Goal: Check status: Check status

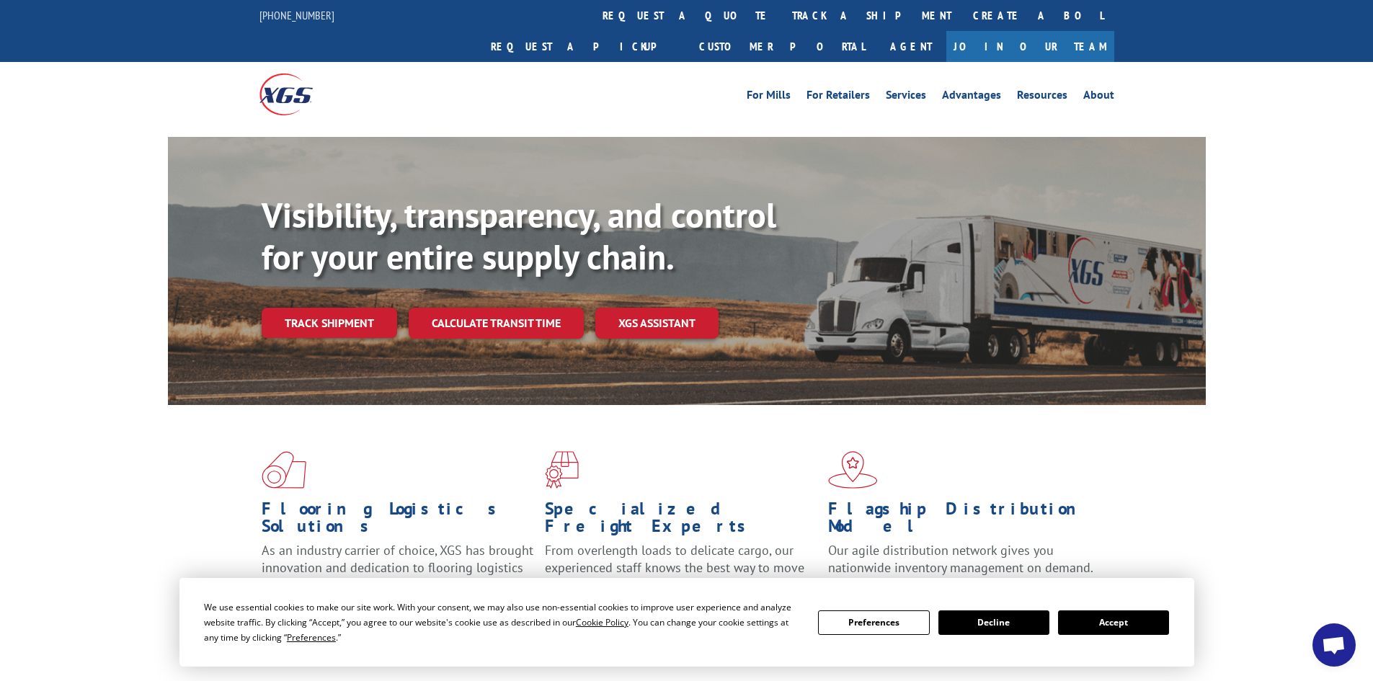
click at [1146, 625] on button "Accept" at bounding box center [1113, 622] width 111 height 24
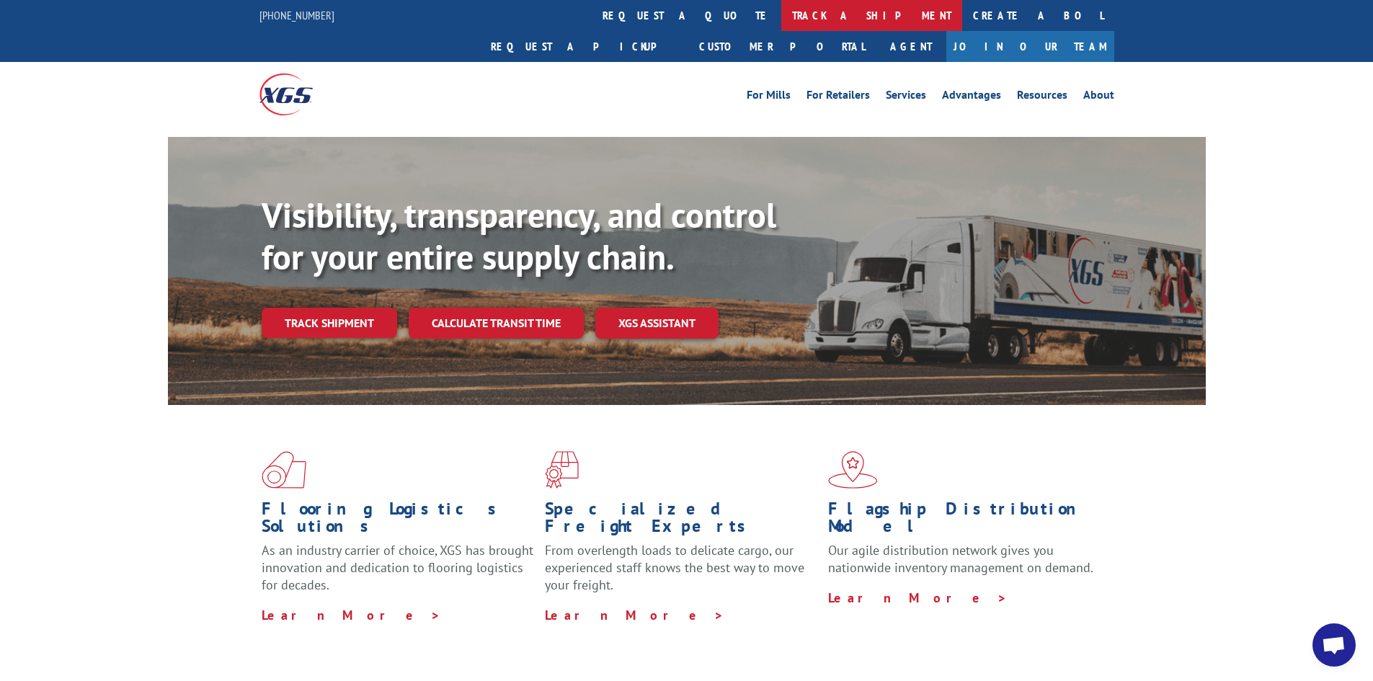
click at [781, 14] on link "track a shipment" at bounding box center [871, 15] width 181 height 31
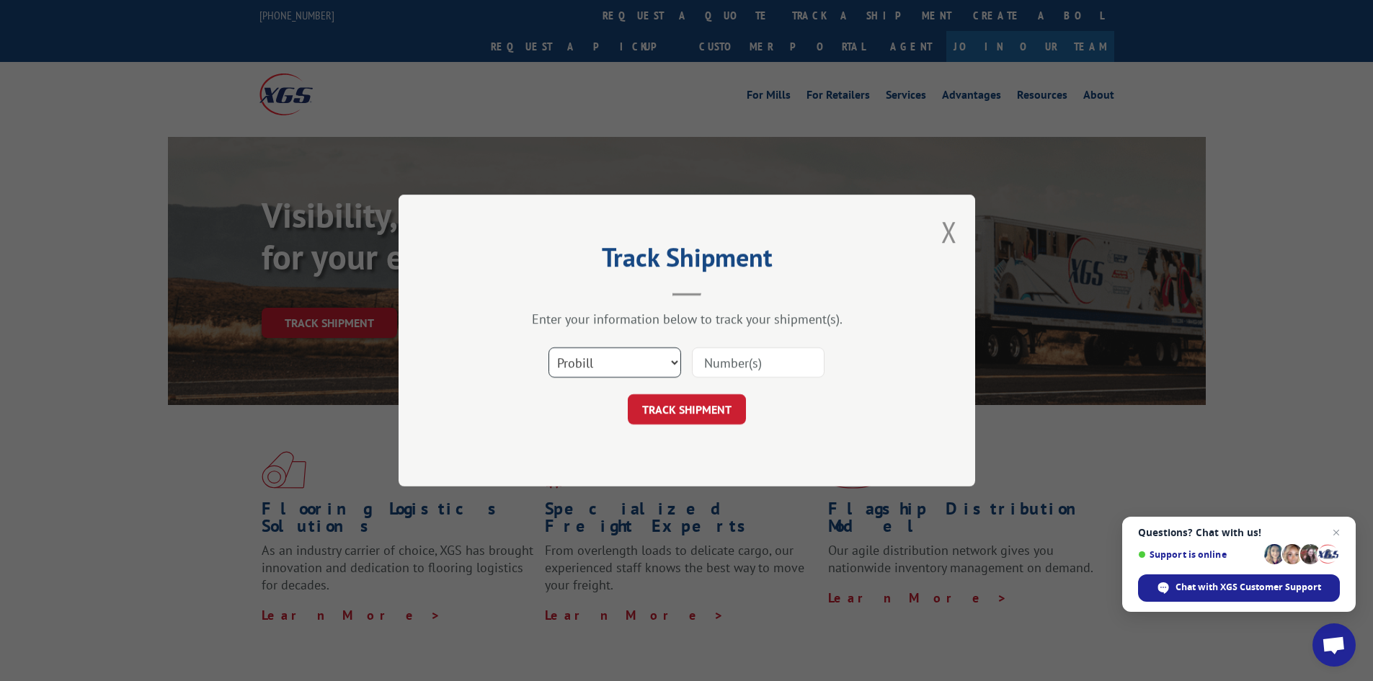
click at [658, 362] on select "Select category... Probill BOL PO" at bounding box center [614, 362] width 133 height 30
select select "po"
click at [548, 347] on select "Select category... Probill BOL PO" at bounding box center [614, 362] width 133 height 30
click at [1336, 528] on span "Close chat" at bounding box center [1336, 533] width 18 height 18
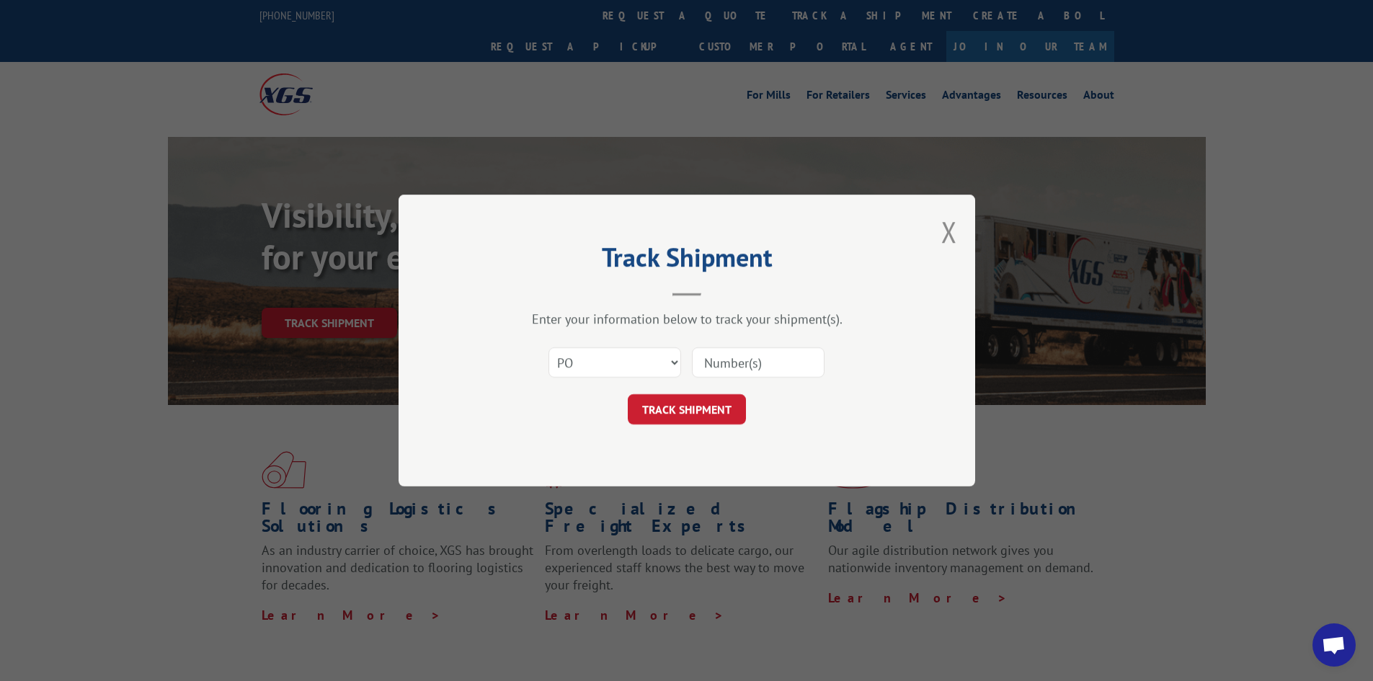
click at [749, 366] on input at bounding box center [758, 362] width 133 height 30
drag, startPoint x: 749, startPoint y: 366, endPoint x: 621, endPoint y: 366, distance: 127.5
click at [621, 366] on select "Select category... Probill BOL PO" at bounding box center [614, 362] width 133 height 30
click at [548, 347] on select "Select category... Probill BOL PO" at bounding box center [614, 362] width 133 height 30
click at [753, 363] on input at bounding box center [758, 362] width 133 height 30
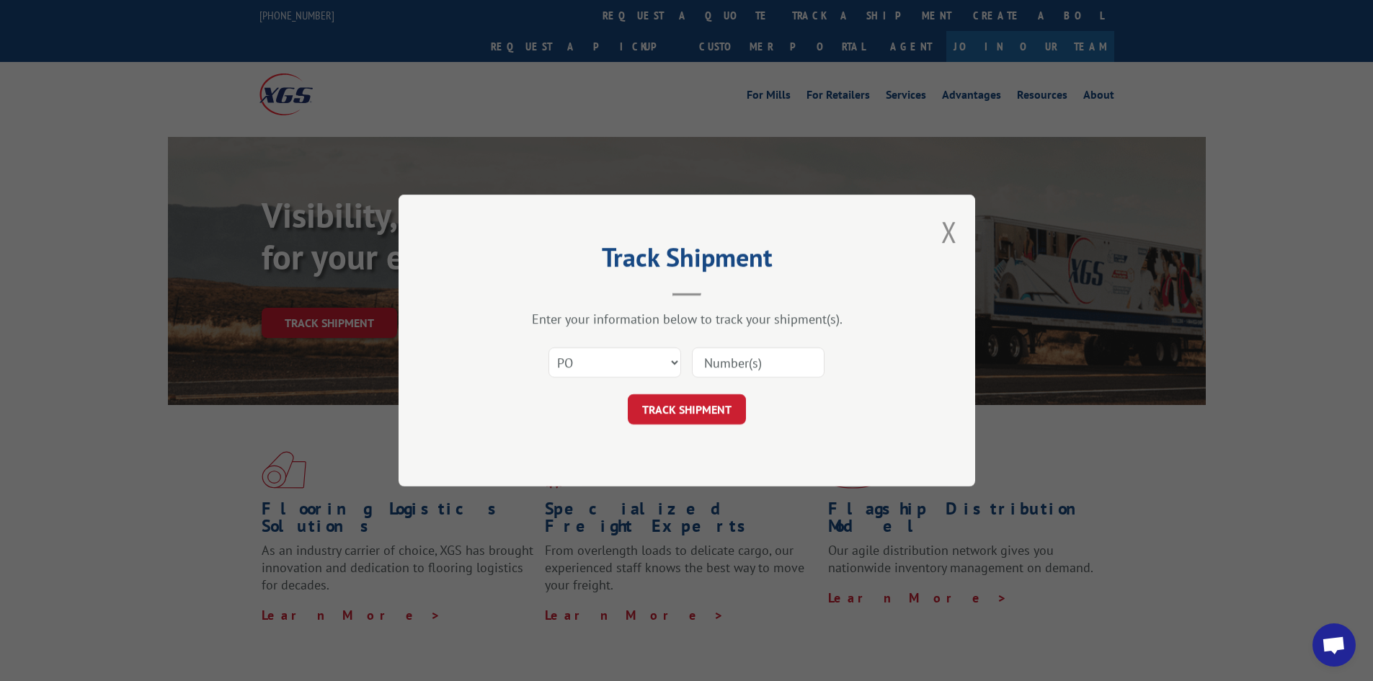
paste input "17695761"
type input "17695761"
click at [716, 414] on button "TRACK SHIPMENT" at bounding box center [687, 409] width 118 height 30
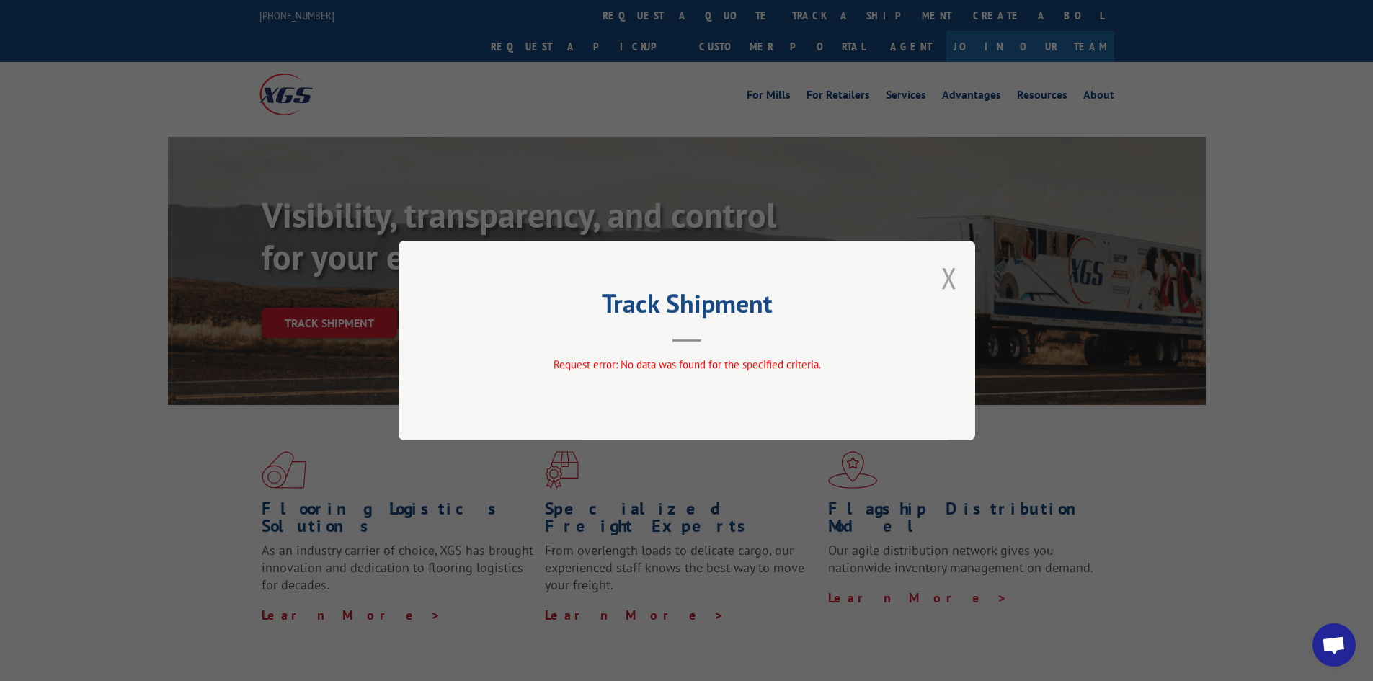
click at [955, 289] on button "Close modal" at bounding box center [949, 278] width 16 height 38
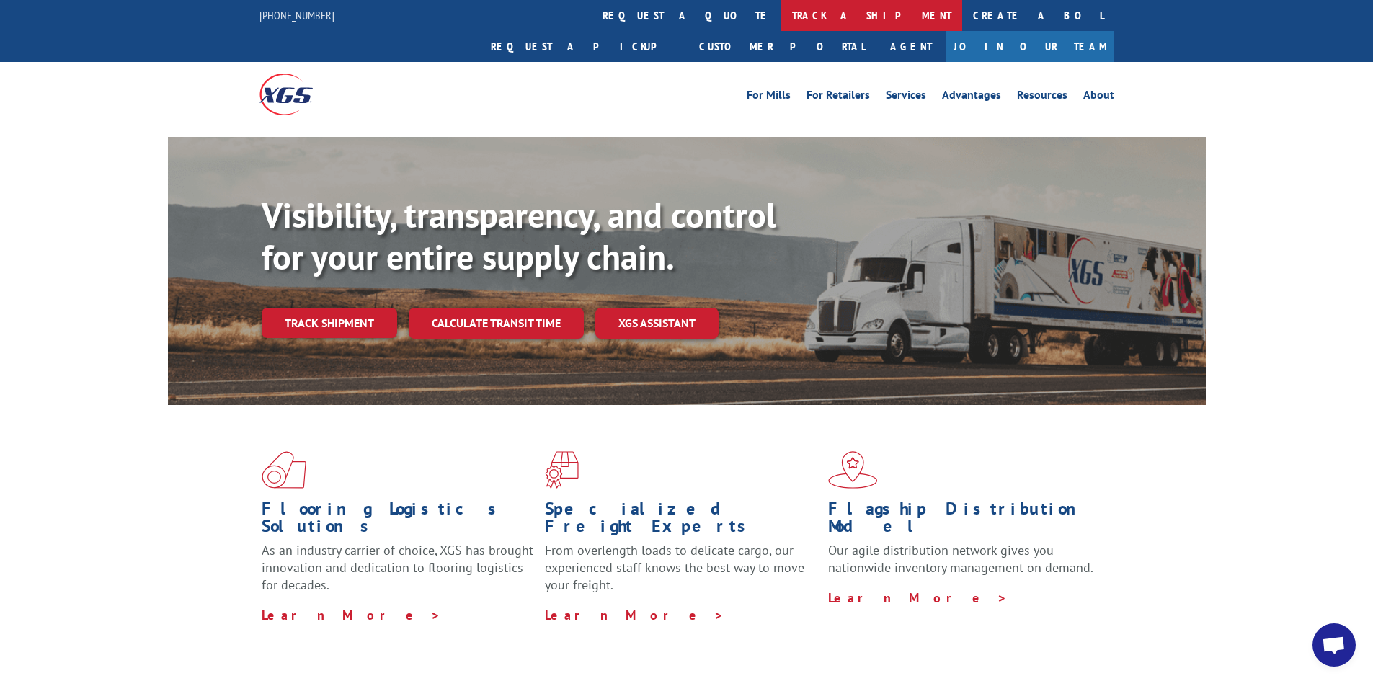
click at [781, 11] on link "track a shipment" at bounding box center [871, 15] width 181 height 31
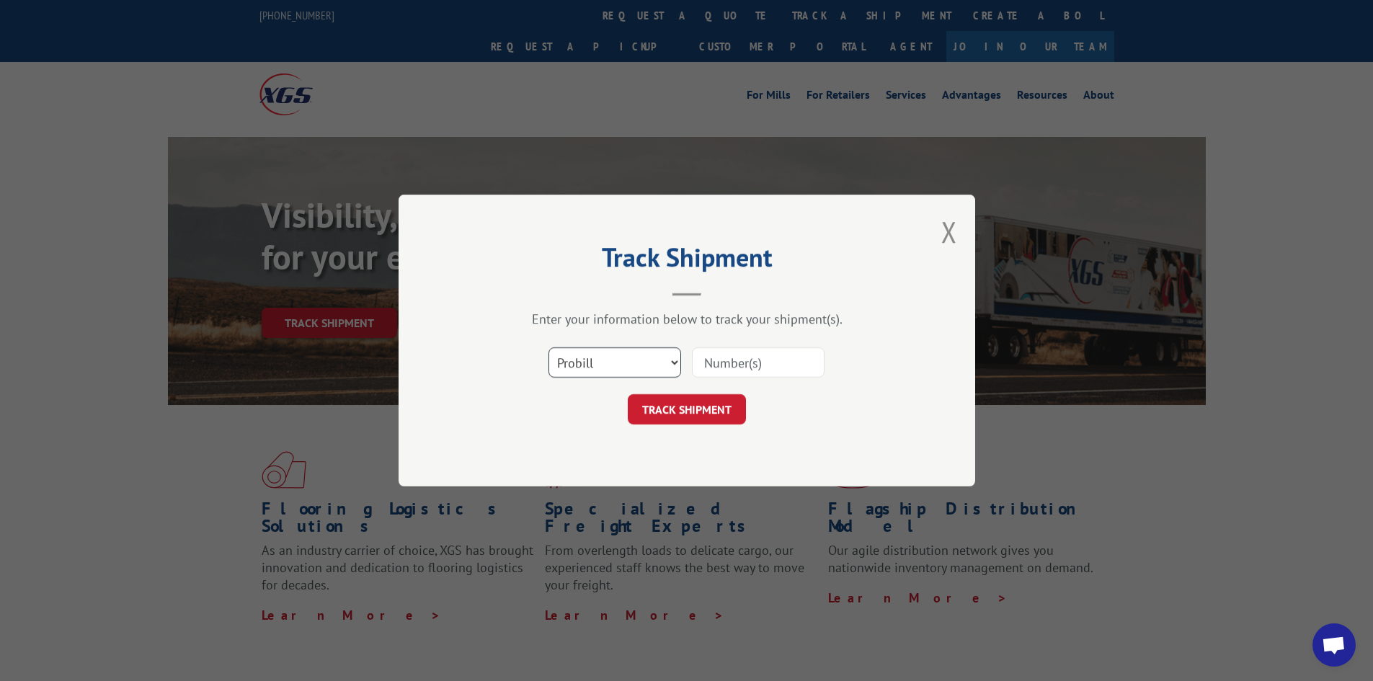
click at [625, 367] on select "Select category... Probill BOL PO" at bounding box center [614, 362] width 133 height 30
select select "bol"
click at [548, 347] on select "Select category... Probill BOL PO" at bounding box center [614, 362] width 133 height 30
click at [739, 367] on input at bounding box center [758, 362] width 133 height 30
drag, startPoint x: 739, startPoint y: 365, endPoint x: 757, endPoint y: 400, distance: 39.0
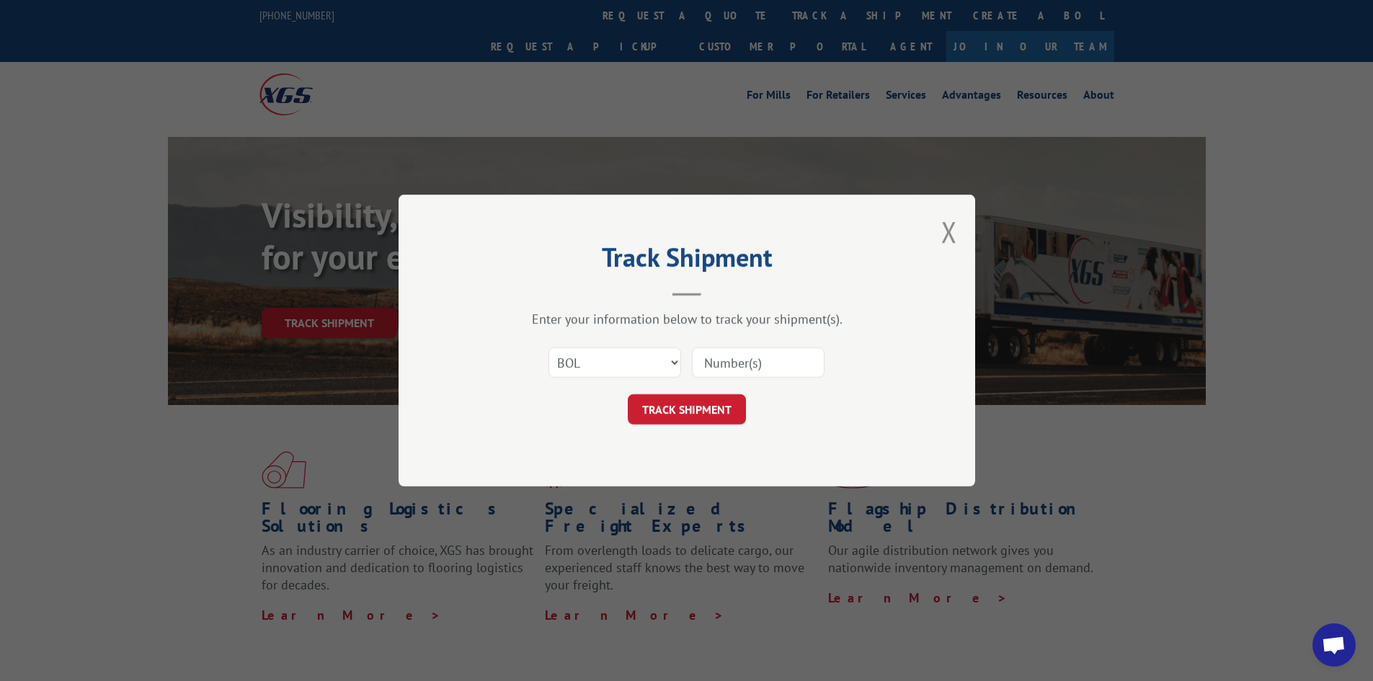
click at [757, 404] on div "TRACK SHIPMENT" at bounding box center [686, 409] width 432 height 30
click at [748, 370] on input at bounding box center [758, 362] width 133 height 30
type input "17695761"
click at [701, 407] on button "TRACK SHIPMENT" at bounding box center [687, 409] width 118 height 30
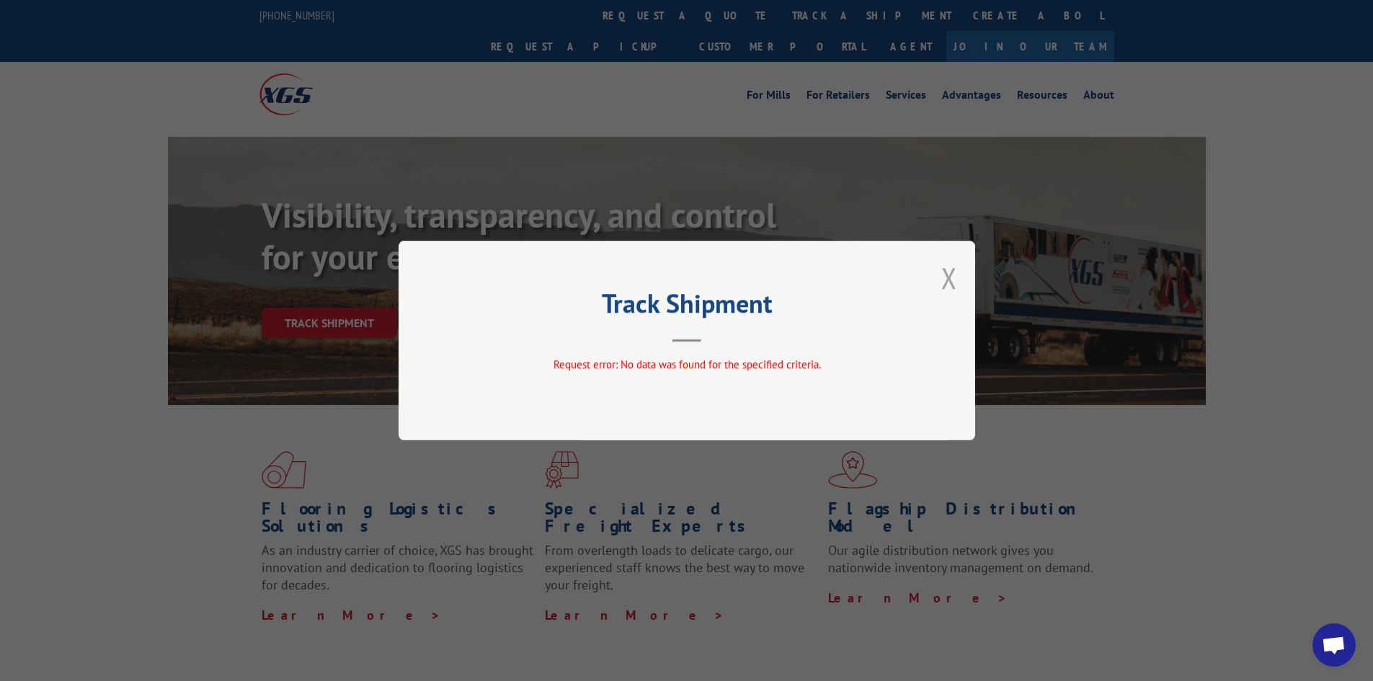
click at [947, 279] on button "Close modal" at bounding box center [949, 278] width 16 height 38
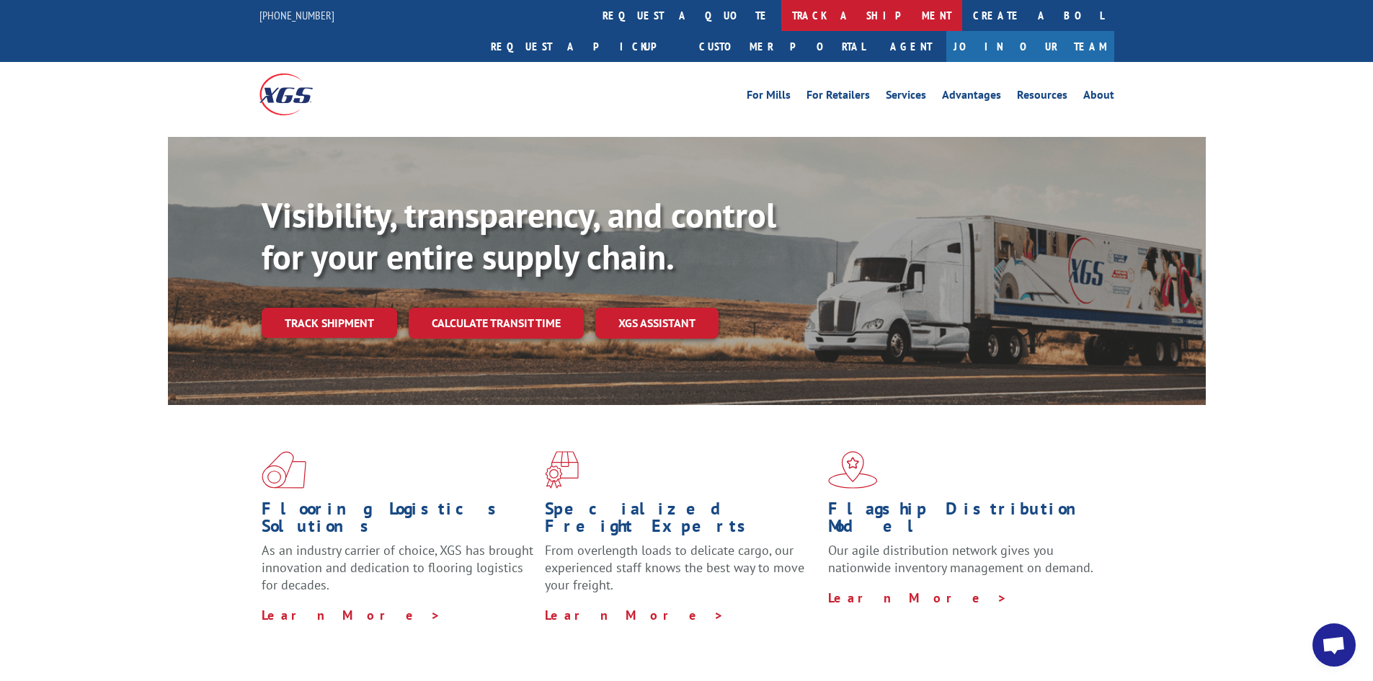
click at [781, 9] on link "track a shipment" at bounding box center [871, 15] width 181 height 31
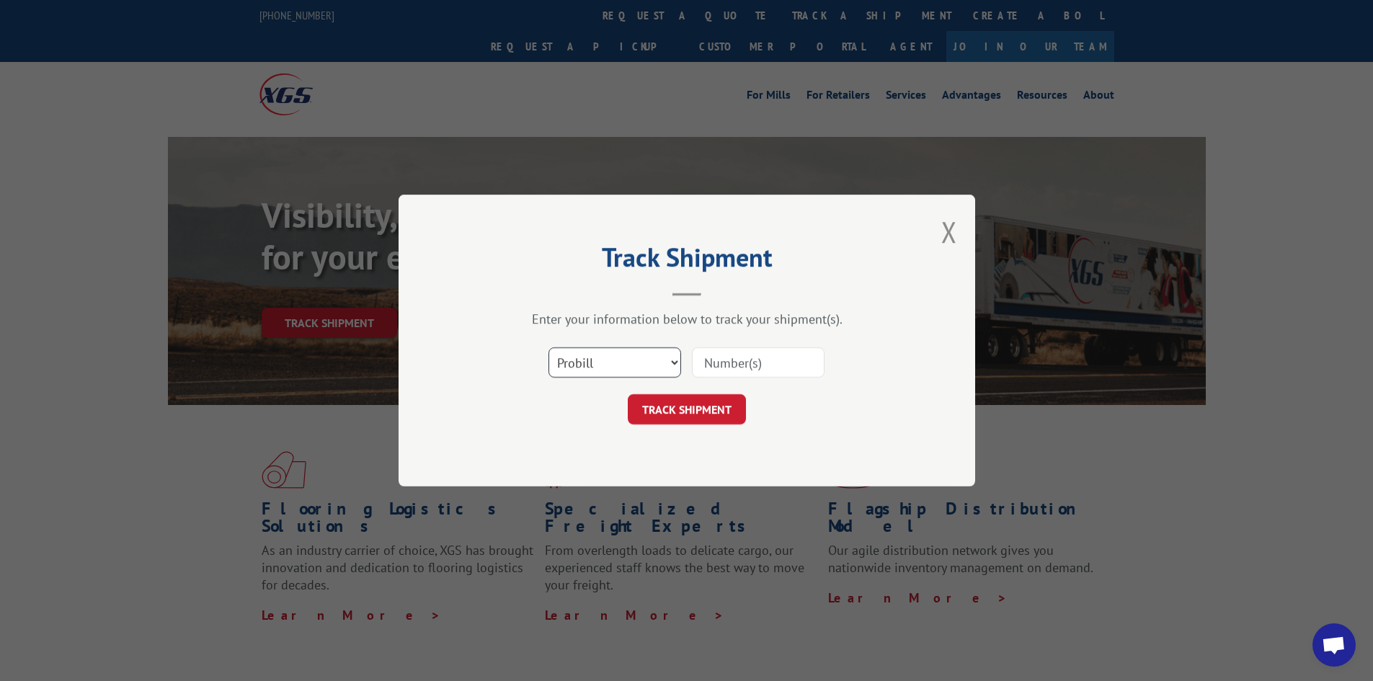
click at [624, 364] on select "Select category... Probill BOL PO" at bounding box center [614, 362] width 133 height 30
click at [548, 347] on select "Select category... Probill BOL PO" at bounding box center [614, 362] width 133 height 30
click at [665, 367] on select "Select category... Probill BOL PO" at bounding box center [614, 362] width 133 height 30
select select "bol"
click at [548, 347] on select "Select category... Probill BOL PO" at bounding box center [614, 362] width 133 height 30
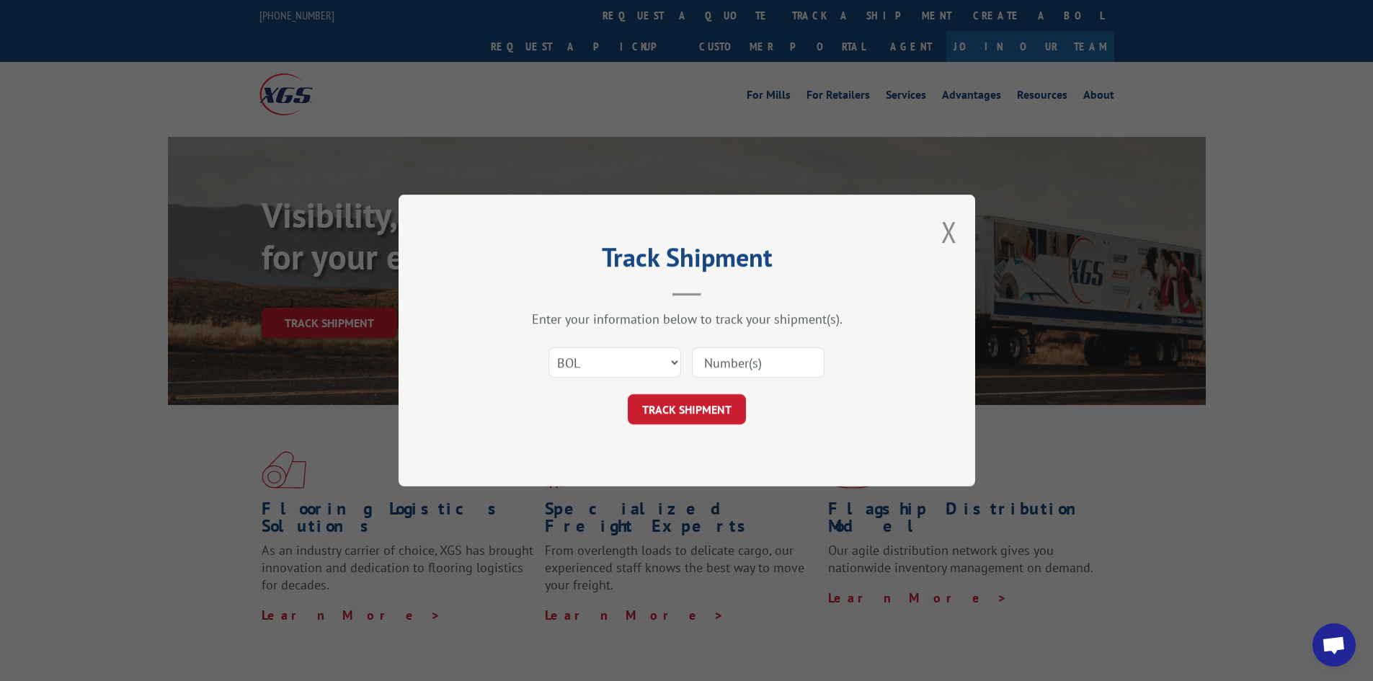
click at [736, 364] on input at bounding box center [758, 362] width 133 height 30
drag, startPoint x: 736, startPoint y: 363, endPoint x: 770, endPoint y: 373, distance: 35.3
click at [770, 371] on input at bounding box center [758, 362] width 133 height 30
click at [687, 402] on button "TRACK SHIPMENT" at bounding box center [687, 409] width 118 height 30
click at [744, 370] on input at bounding box center [758, 362] width 133 height 30
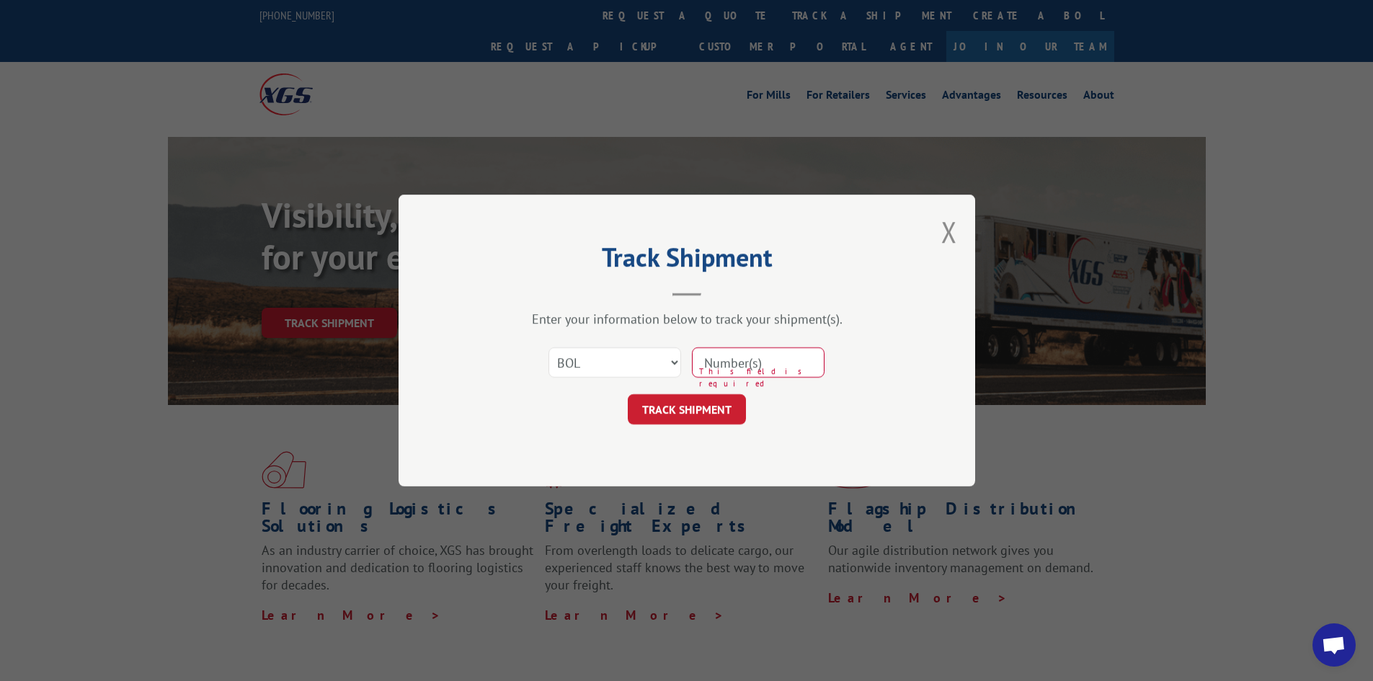
type input "17695761"
click at [719, 409] on button "TRACK SHIPMENT" at bounding box center [687, 409] width 118 height 30
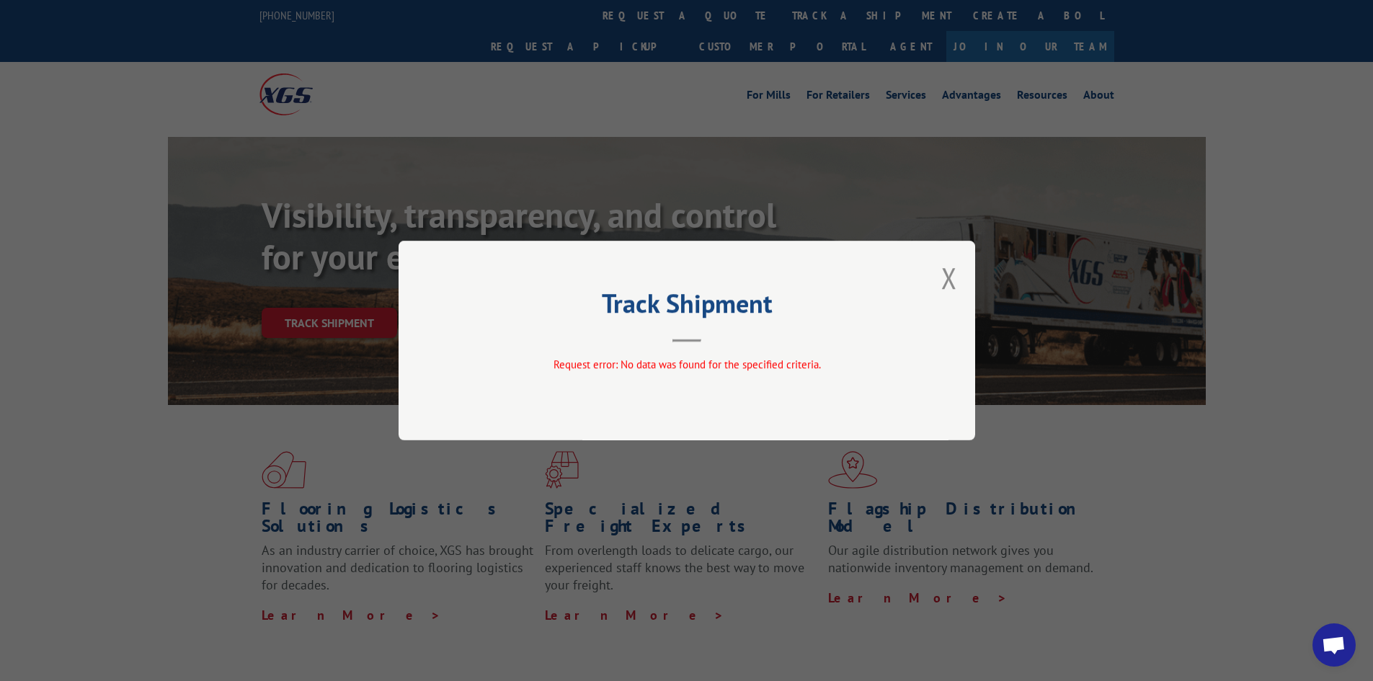
click at [947, 282] on button "Close modal" at bounding box center [949, 278] width 16 height 38
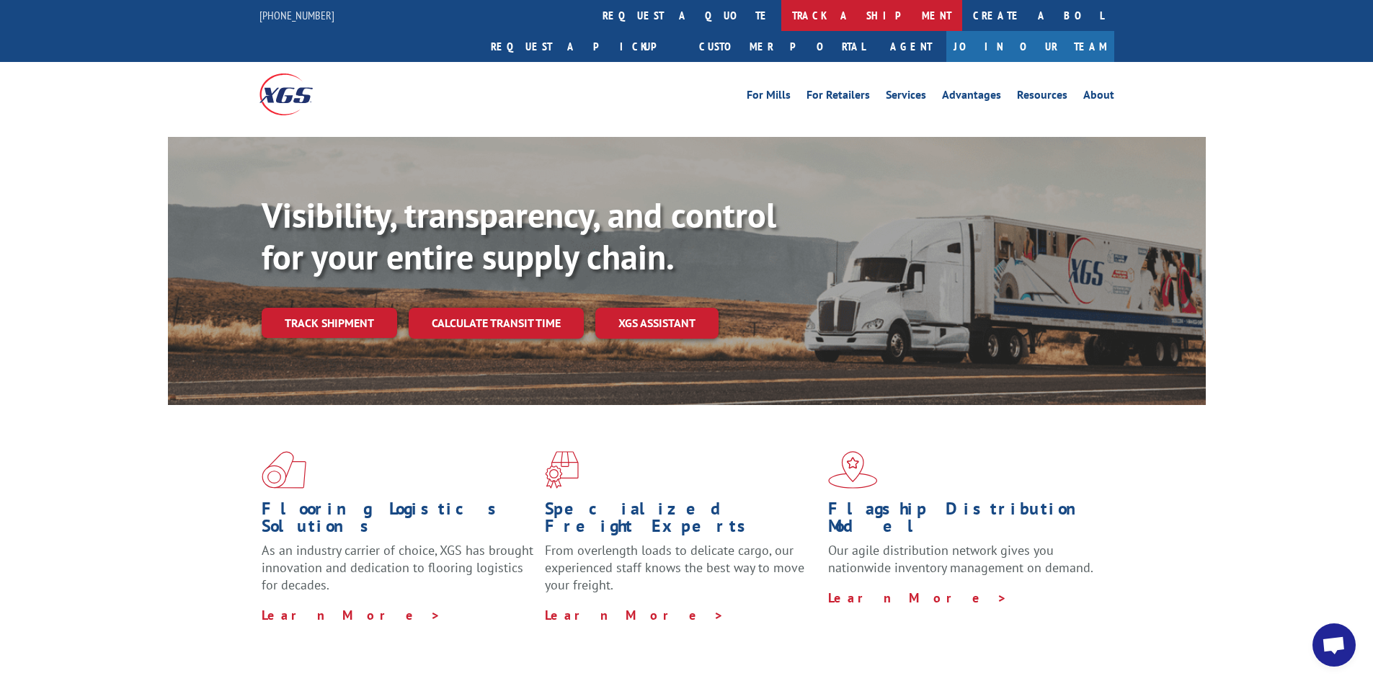
click at [781, 19] on link "track a shipment" at bounding box center [871, 15] width 181 height 31
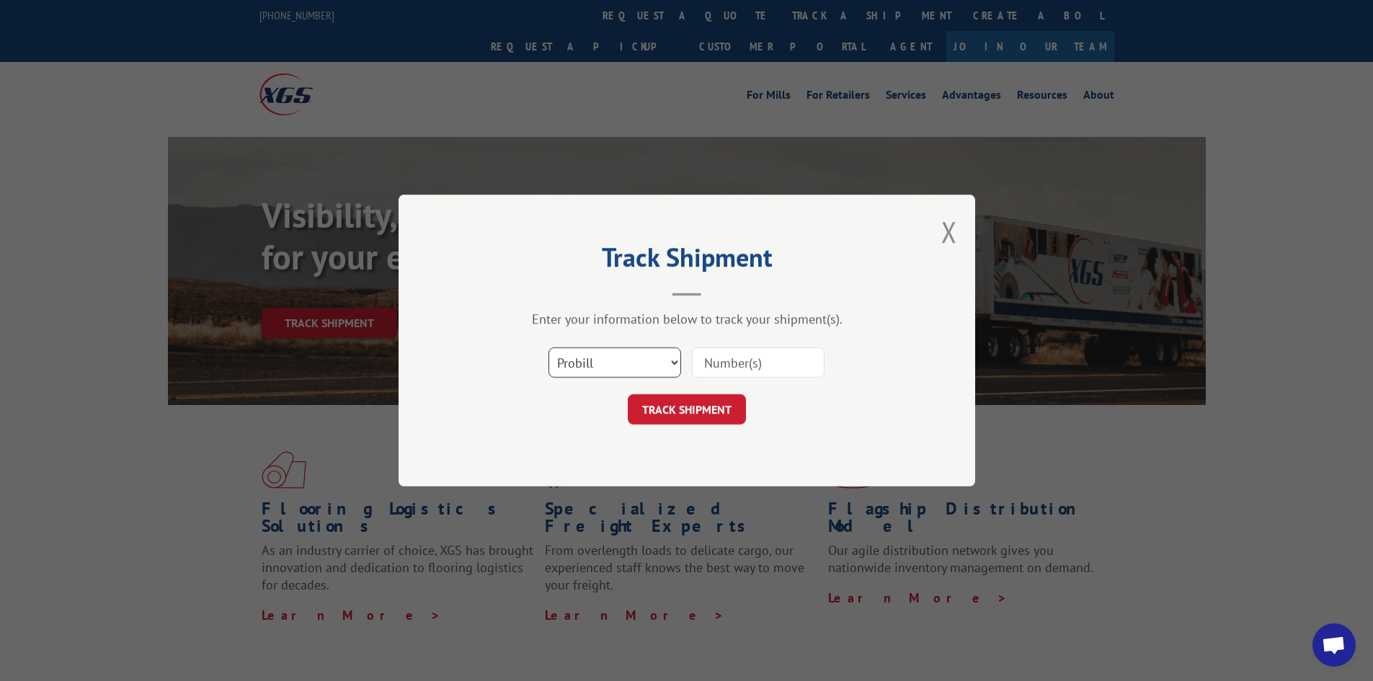
click at [643, 367] on select "Select category... Probill BOL PO" at bounding box center [614, 362] width 133 height 30
select select "po"
click at [548, 347] on select "Select category... Probill BOL PO" at bounding box center [614, 362] width 133 height 30
click at [750, 362] on input at bounding box center [758, 362] width 133 height 30
drag, startPoint x: 750, startPoint y: 361, endPoint x: 715, endPoint y: 365, distance: 34.8
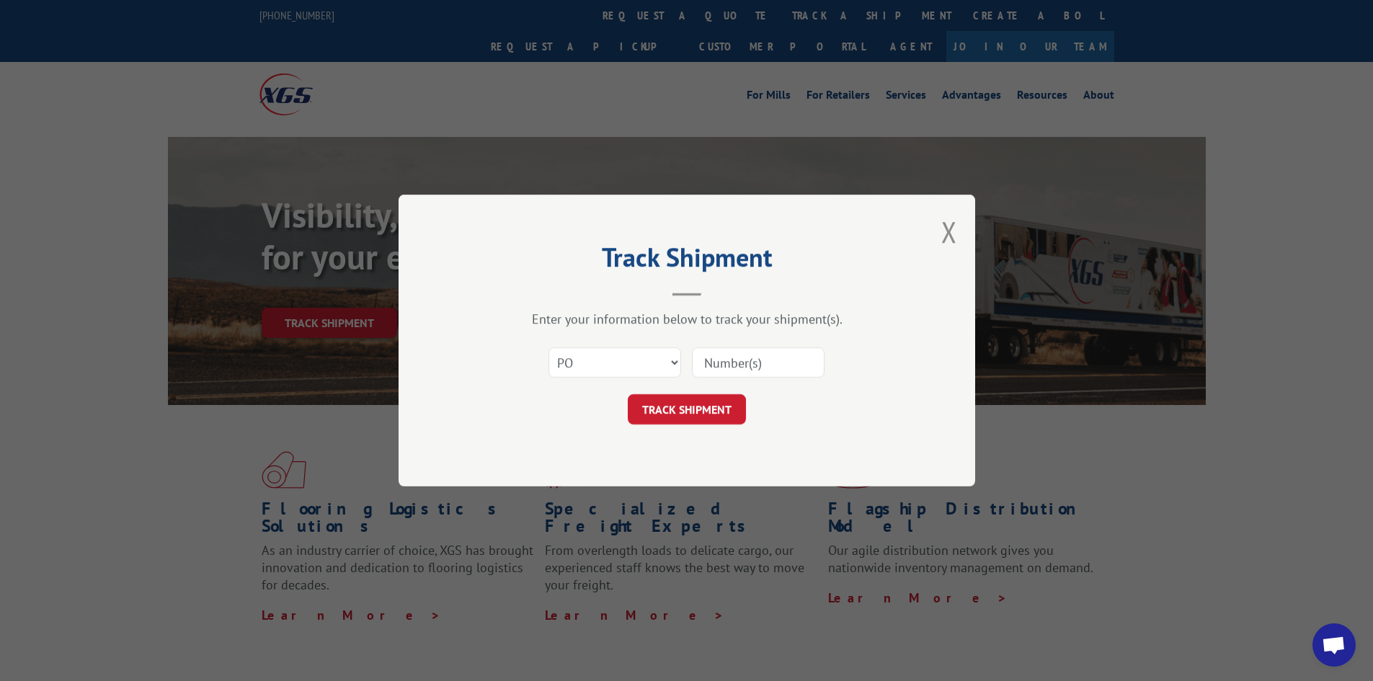
paste input "8474531"
type input "8474531"
click at [718, 403] on button "TRACK SHIPMENT" at bounding box center [687, 409] width 118 height 30
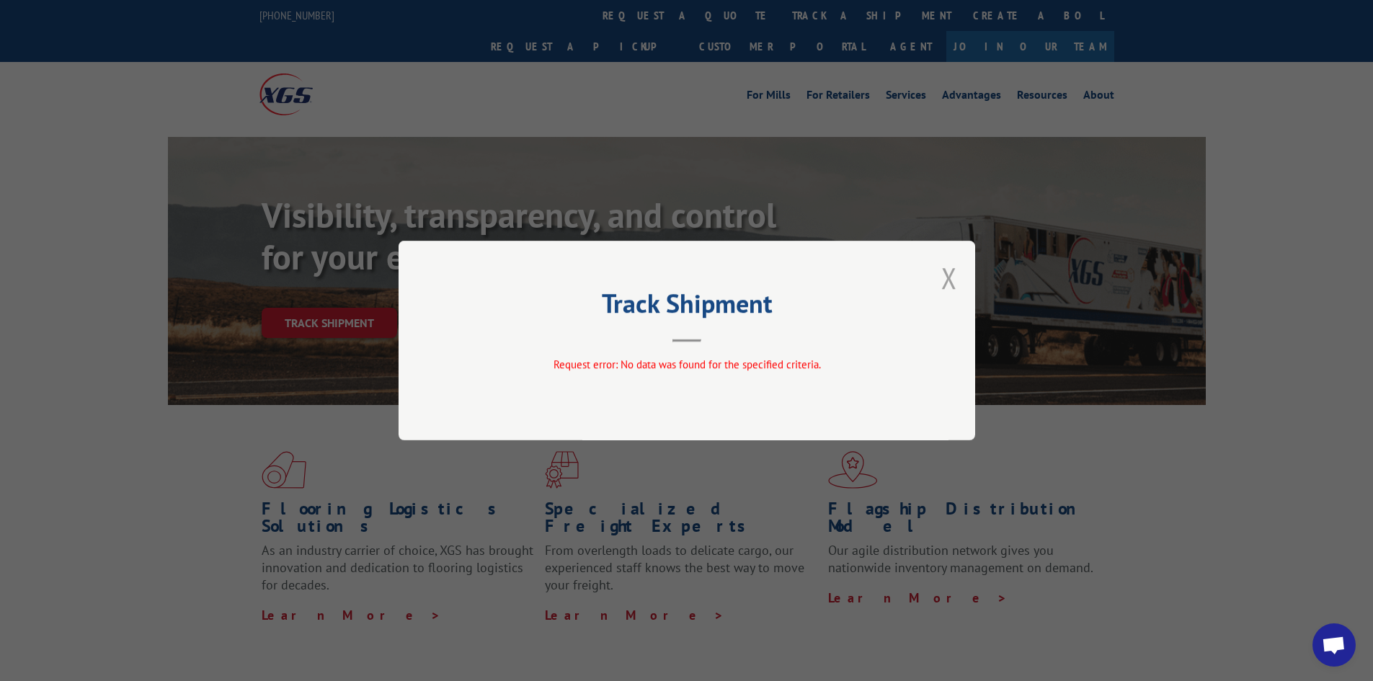
click at [950, 274] on button "Close modal" at bounding box center [949, 278] width 16 height 38
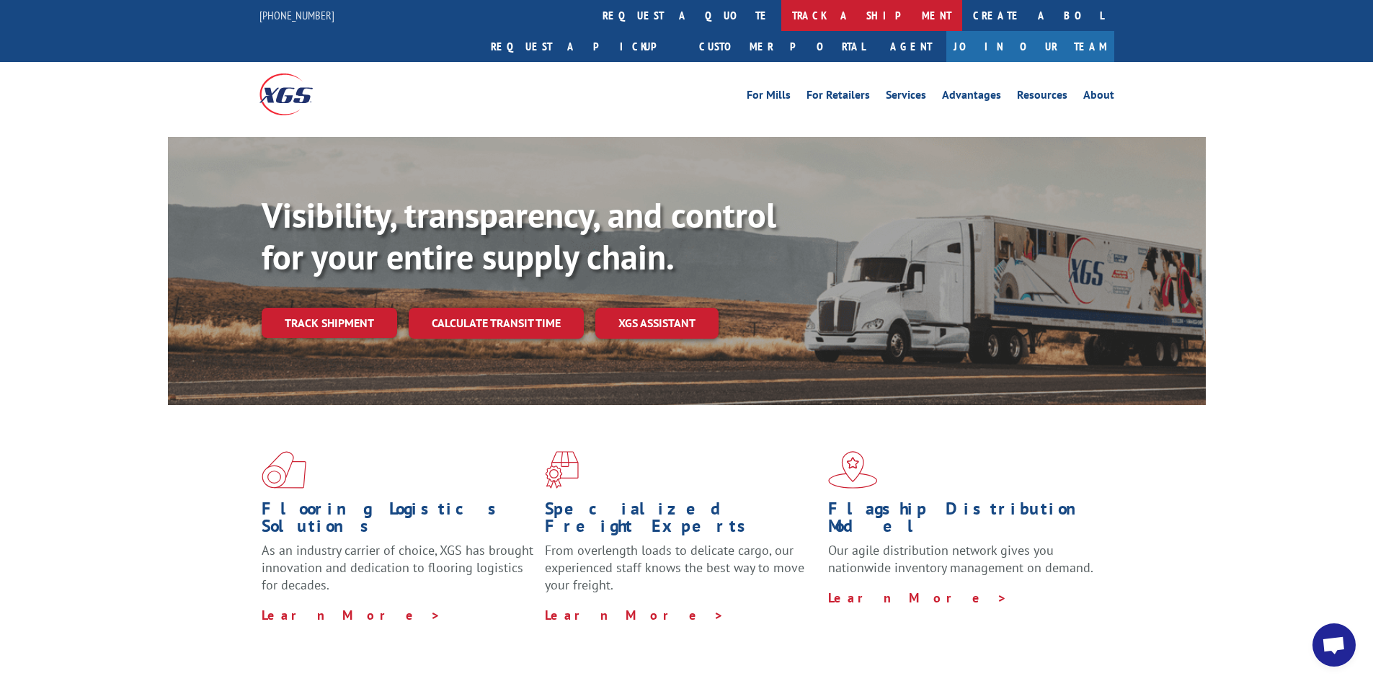
click at [781, 20] on link "track a shipment" at bounding box center [871, 15] width 181 height 31
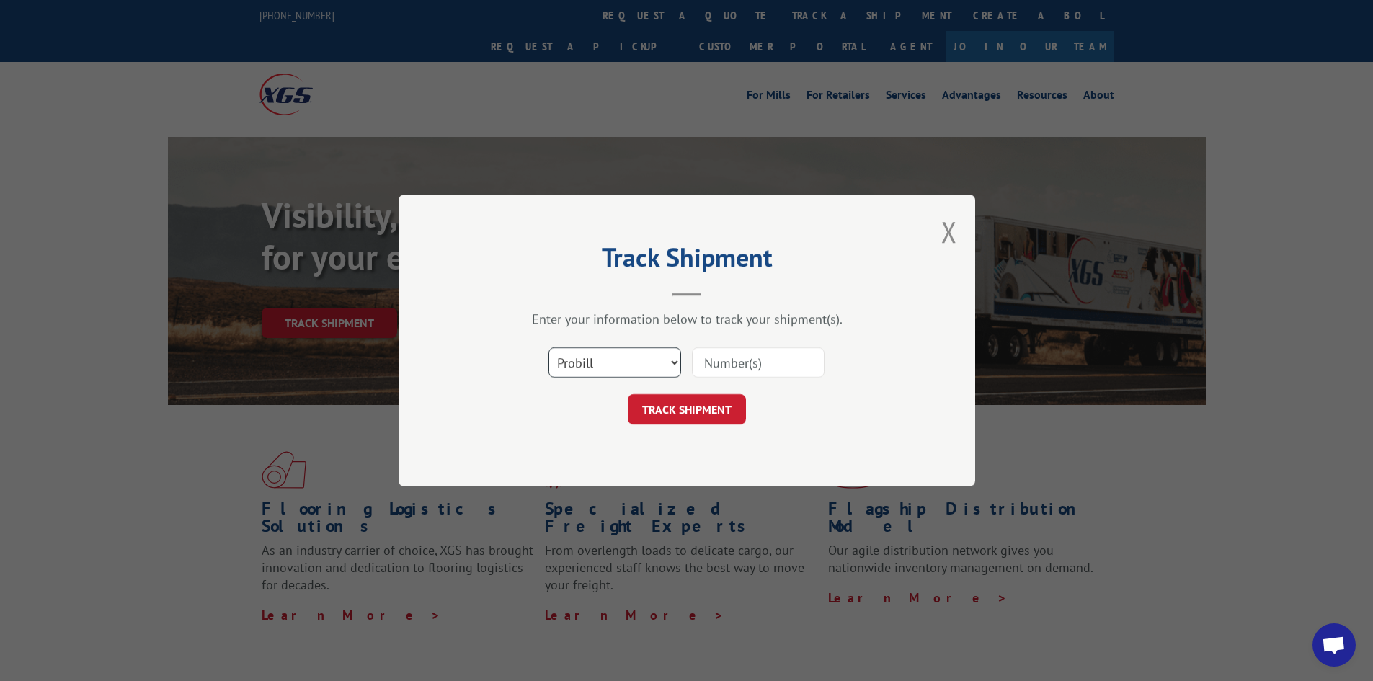
click at [630, 362] on select "Select category... Probill BOL PO" at bounding box center [614, 362] width 133 height 30
select select "bol"
click at [548, 347] on select "Select category... Probill BOL PO" at bounding box center [614, 362] width 133 height 30
click at [731, 356] on input at bounding box center [758, 362] width 133 height 30
drag, startPoint x: 731, startPoint y: 355, endPoint x: 778, endPoint y: 345, distance: 47.9
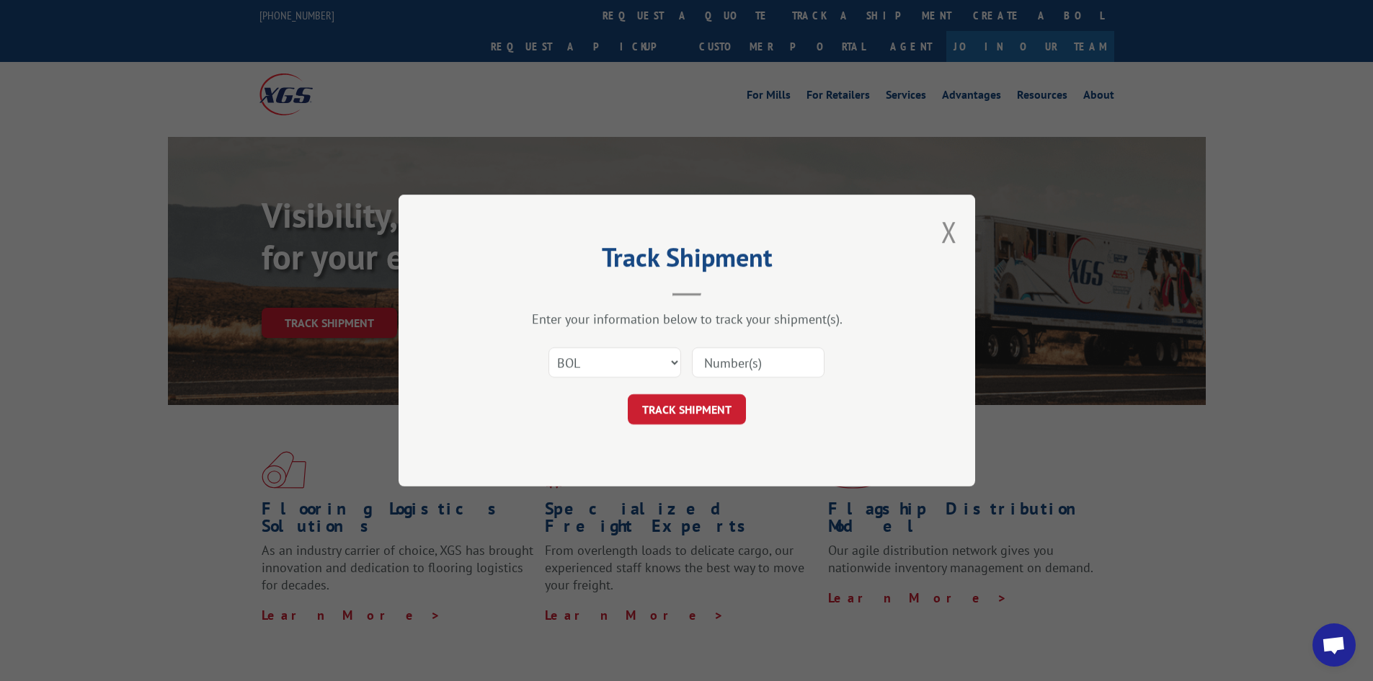
click at [775, 423] on div "TRACK SHIPMENT" at bounding box center [686, 409] width 432 height 30
click at [737, 370] on input at bounding box center [758, 362] width 133 height 30
paste input "10102025"
type input "10102025"
click at [707, 385] on div "Select category... Probill BOL PO 10102025" at bounding box center [686, 363] width 432 height 48
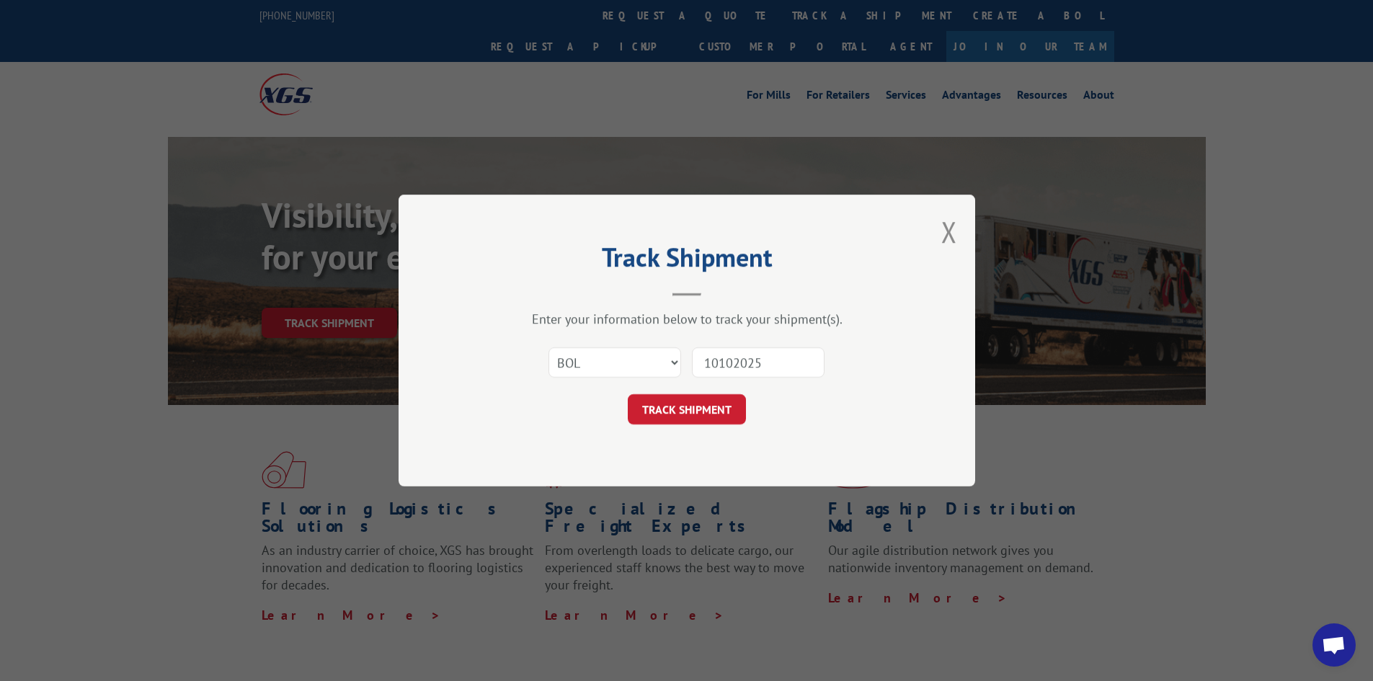
click at [710, 419] on button "TRACK SHIPMENT" at bounding box center [687, 409] width 118 height 30
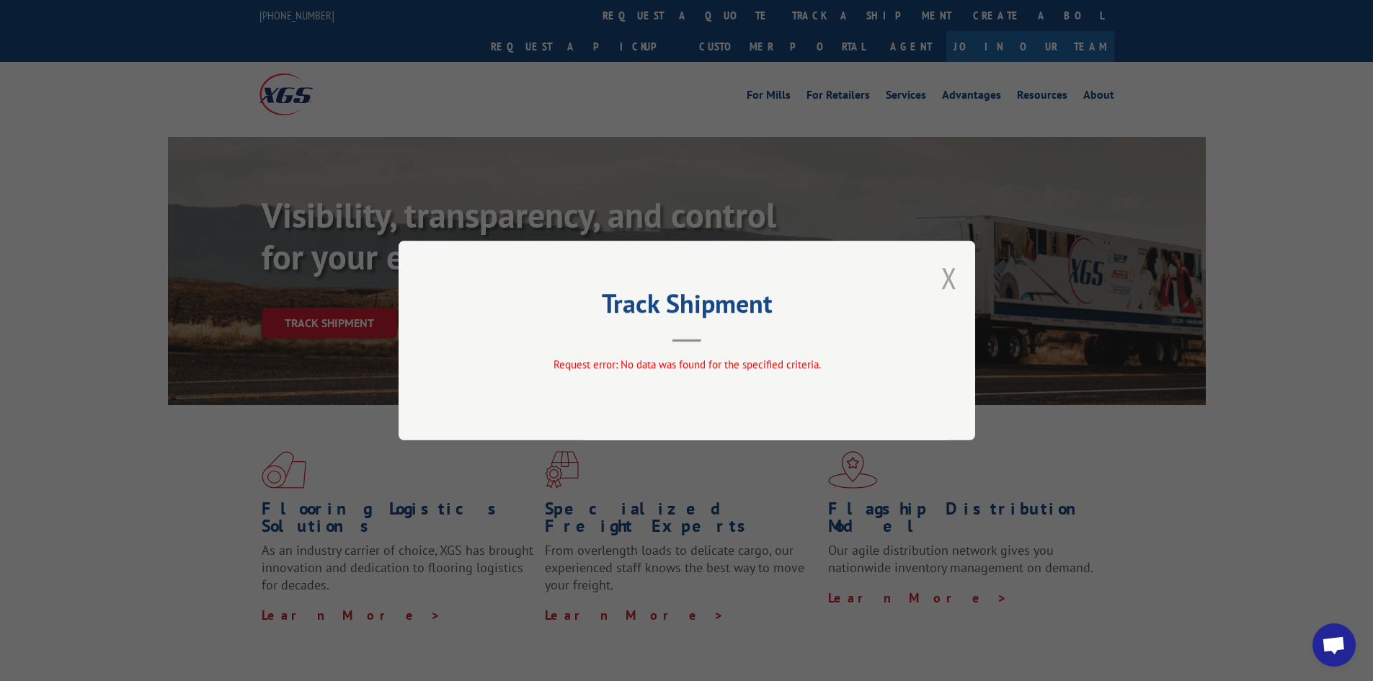
click at [947, 281] on button "Close modal" at bounding box center [949, 278] width 16 height 38
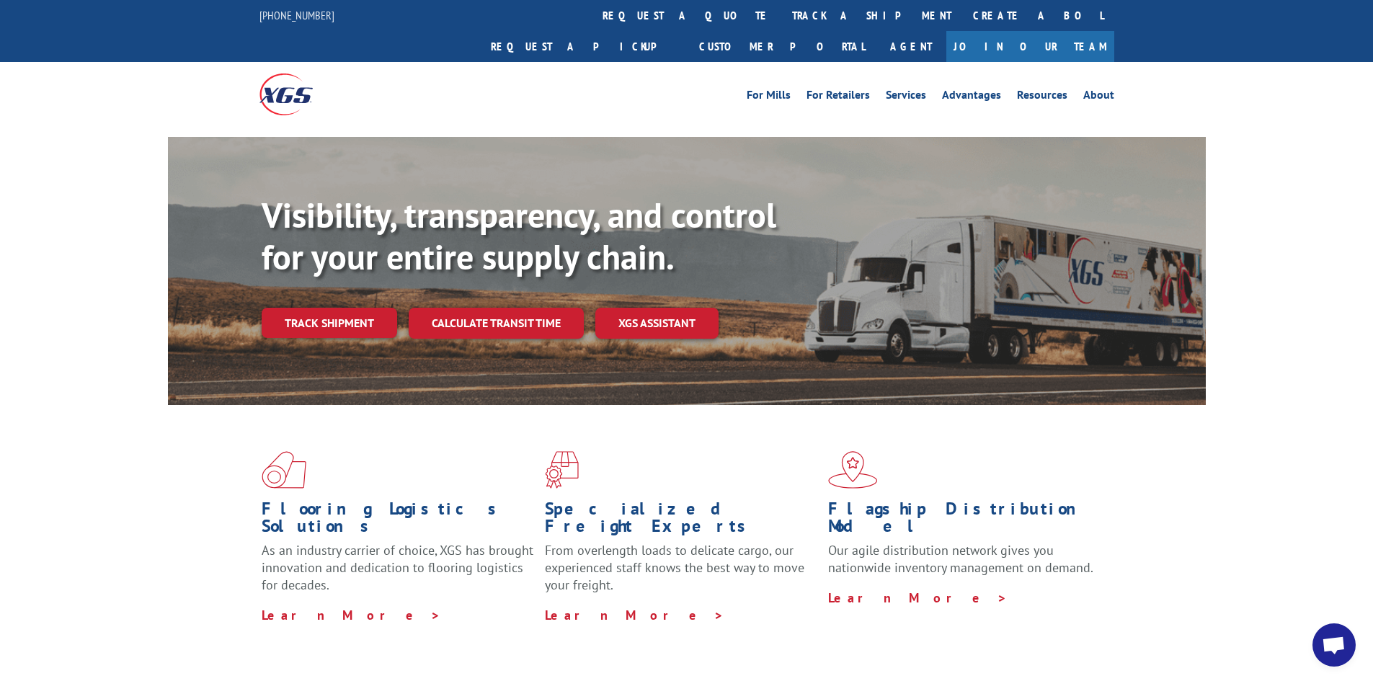
drag, startPoint x: 690, startPoint y: 296, endPoint x: 1236, endPoint y: 470, distance: 573.3
click at [1236, 470] on div "Flooring Logistics Solutions As an industry carrier of choice, XGS has brought …" at bounding box center [686, 550] width 1373 height 290
click at [781, 9] on link "track a shipment" at bounding box center [871, 15] width 181 height 31
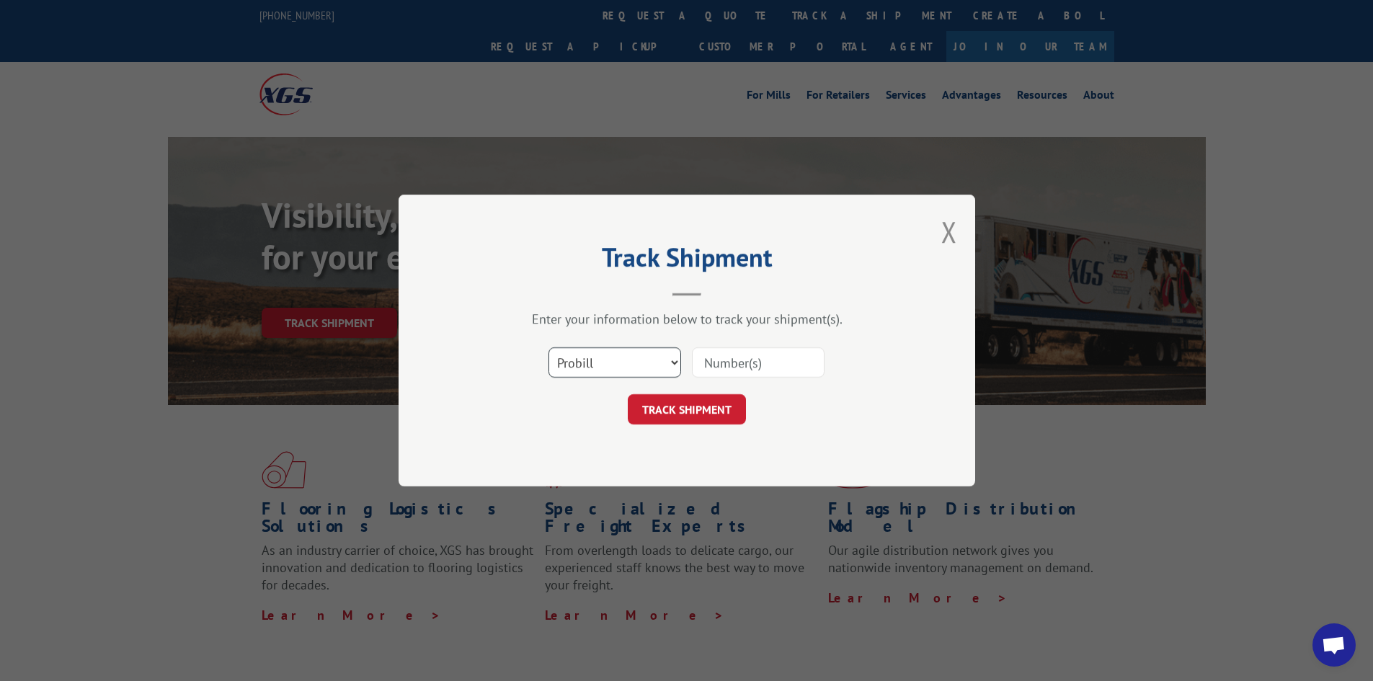
click at [628, 369] on select "Select category... Probill BOL PO" at bounding box center [614, 362] width 133 height 30
click at [548, 347] on select "Select category... Probill BOL PO" at bounding box center [614, 362] width 133 height 30
click at [762, 354] on input at bounding box center [758, 362] width 133 height 30
paste input "2ART2620"
type input "2ART2620"
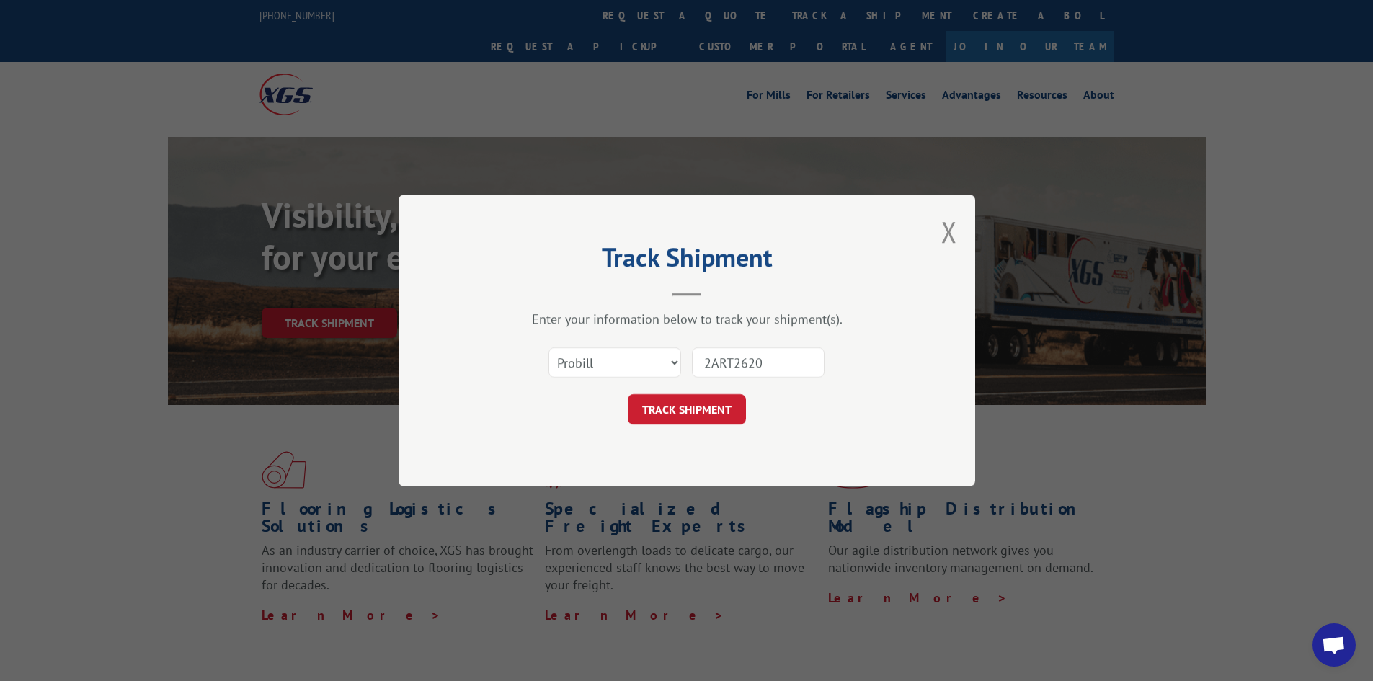
click at [719, 409] on button "TRACK SHIPMENT" at bounding box center [687, 409] width 118 height 30
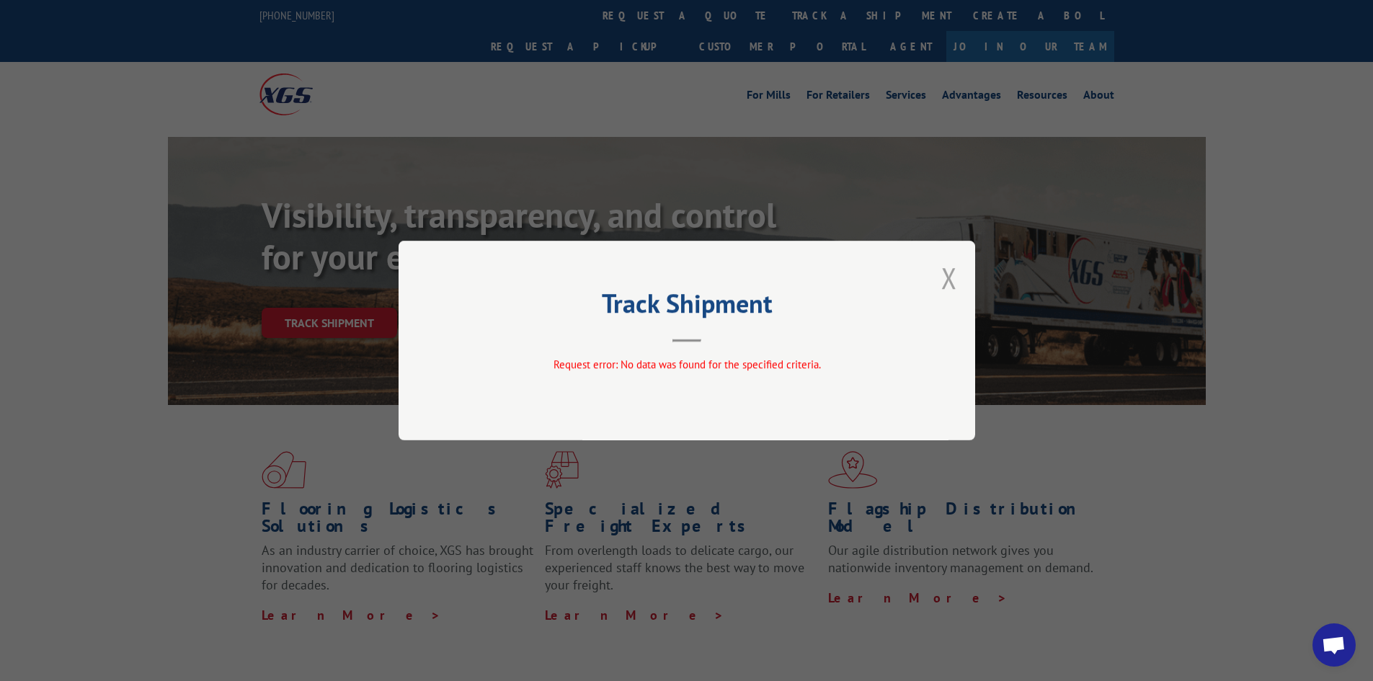
click at [951, 271] on button "Close modal" at bounding box center [949, 278] width 16 height 38
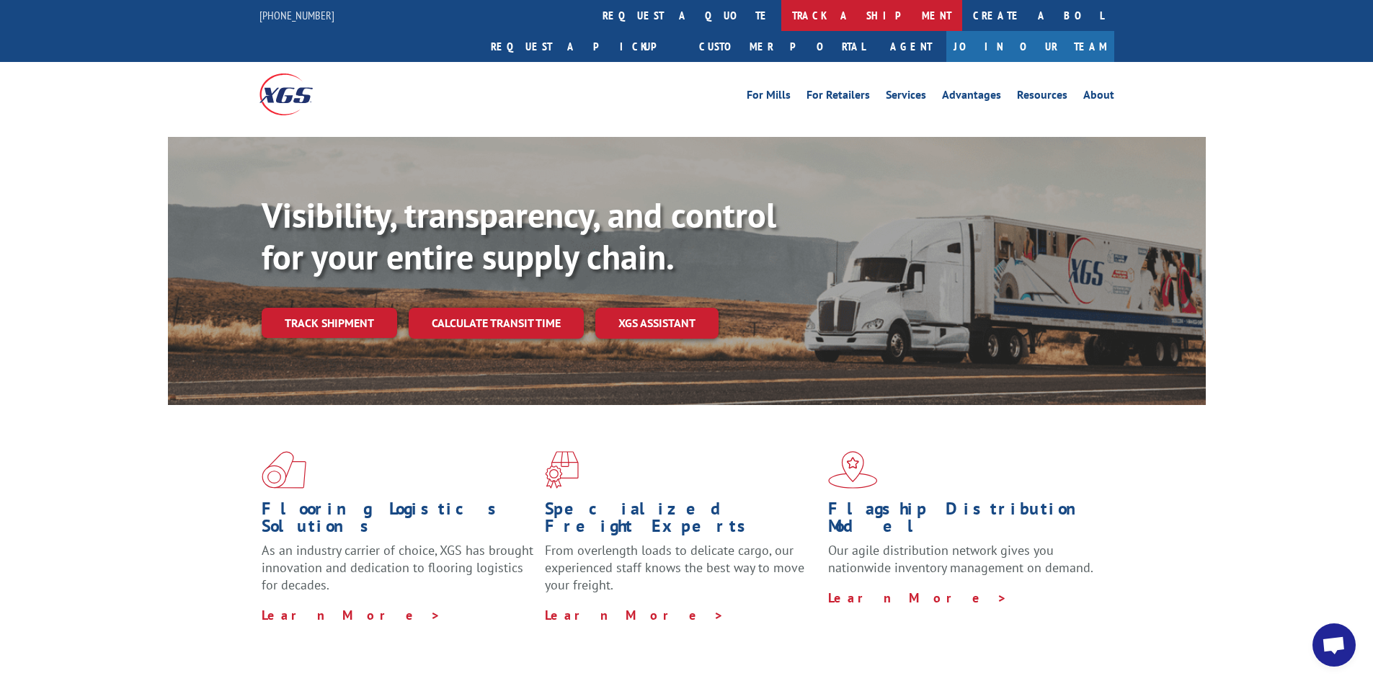
click at [781, 27] on link "track a shipment" at bounding box center [871, 15] width 181 height 31
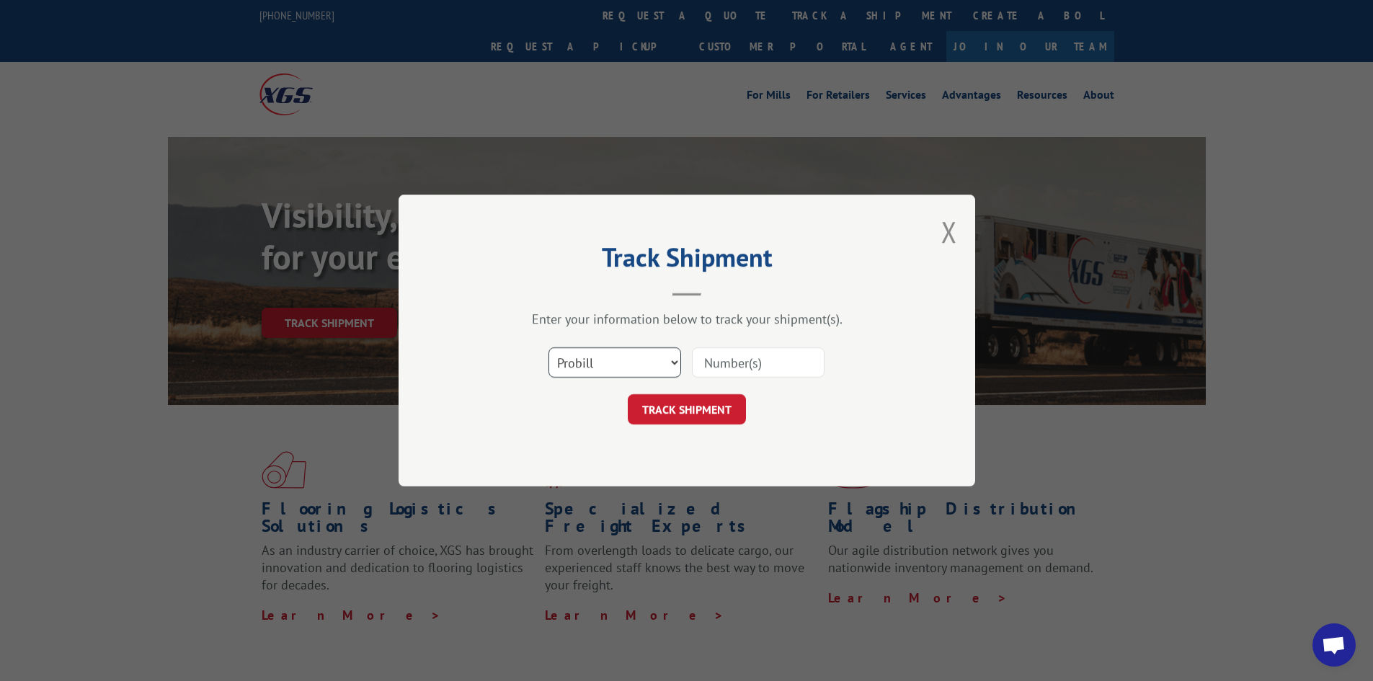
drag, startPoint x: 630, startPoint y: 354, endPoint x: 625, endPoint y: 362, distance: 10.0
click at [630, 353] on select "Select category... Probill BOL PO" at bounding box center [614, 362] width 133 height 30
select select "bol"
click at [548, 347] on select "Select category... Probill BOL PO" at bounding box center [614, 362] width 133 height 30
click at [762, 367] on input at bounding box center [758, 362] width 133 height 30
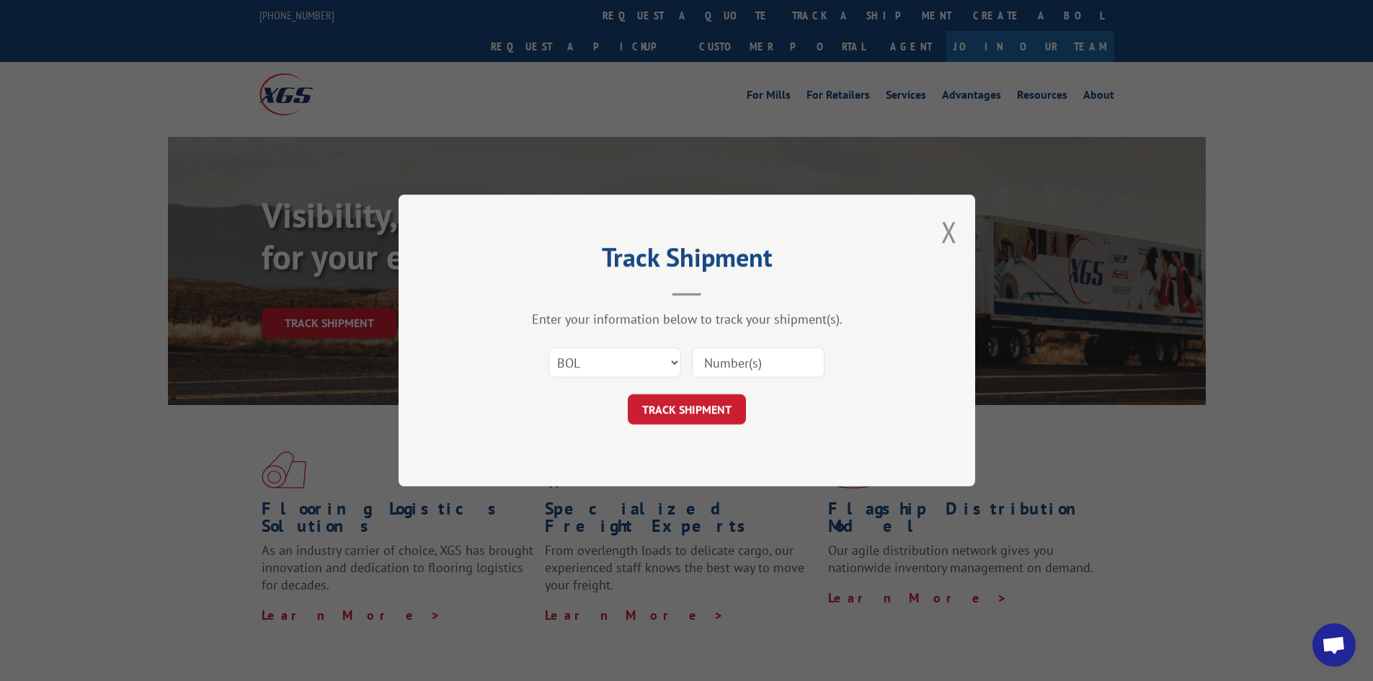
paste input "2ART2620"
type input "2ART2620"
click at [712, 409] on button "TRACK SHIPMENT" at bounding box center [687, 409] width 118 height 30
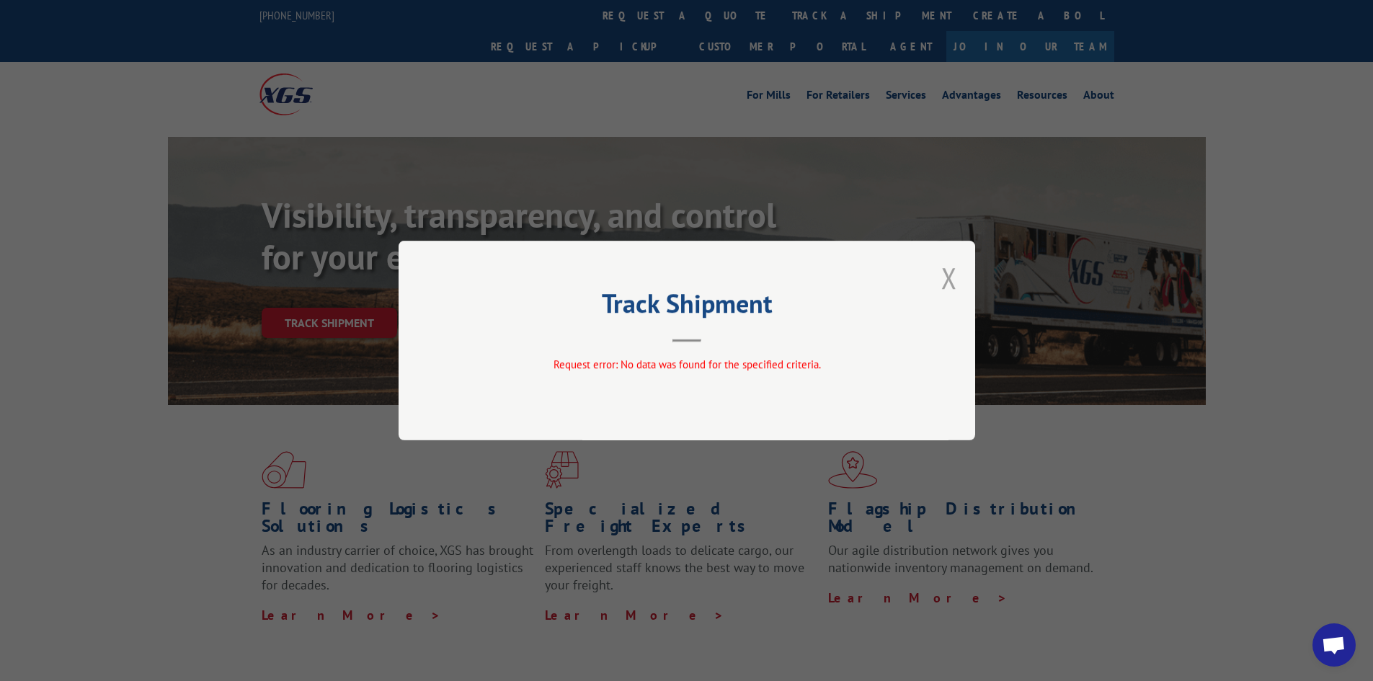
click at [945, 288] on button "Close modal" at bounding box center [949, 278] width 16 height 38
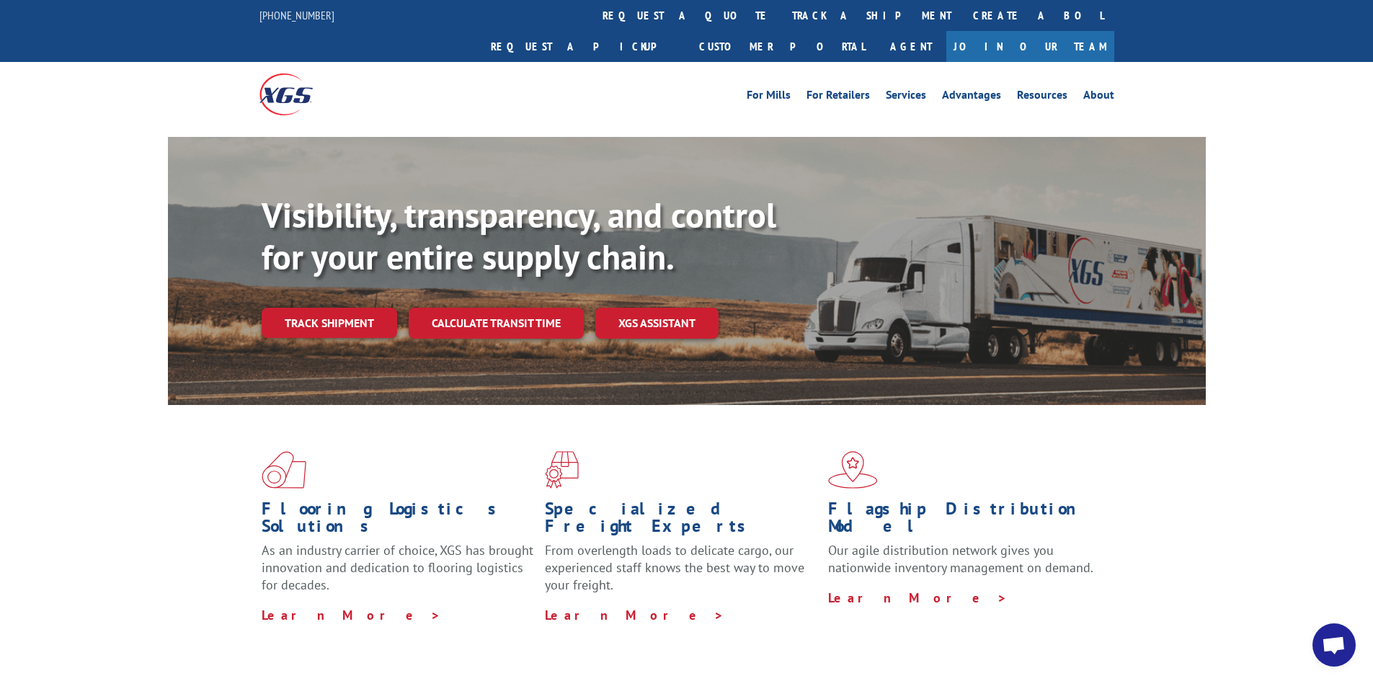
click at [383, 270] on div "Visibility, transparency, and control for your entire supply chain. Track shipm…" at bounding box center [734, 295] width 944 height 201
click at [354, 308] on link "Track shipment" at bounding box center [329, 323] width 135 height 30
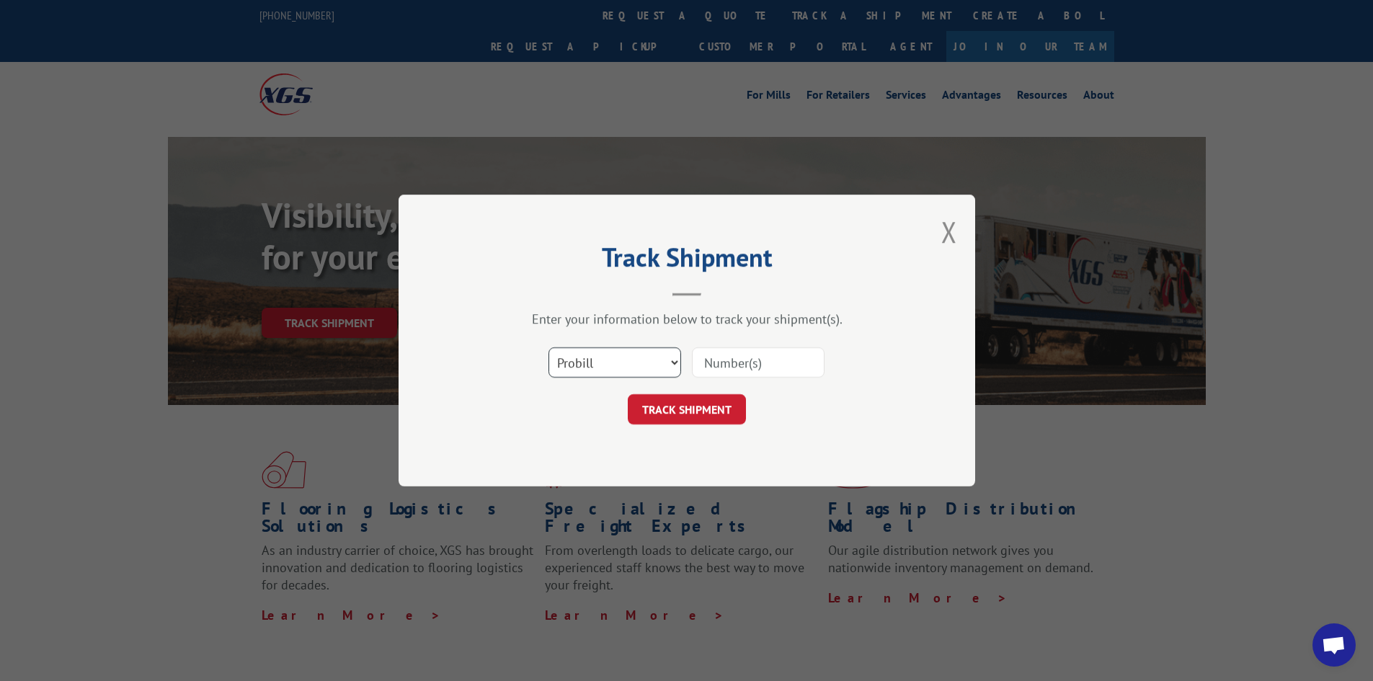
click at [625, 364] on select "Select category... Probill BOL PO" at bounding box center [614, 362] width 133 height 30
select select "po"
click at [548, 347] on select "Select category... Probill BOL PO" at bounding box center [614, 362] width 133 height 30
click at [620, 365] on select "Select category... Probill BOL PO" at bounding box center [614, 362] width 133 height 30
click at [548, 347] on select "Select category... Probill BOL PO" at bounding box center [614, 362] width 133 height 30
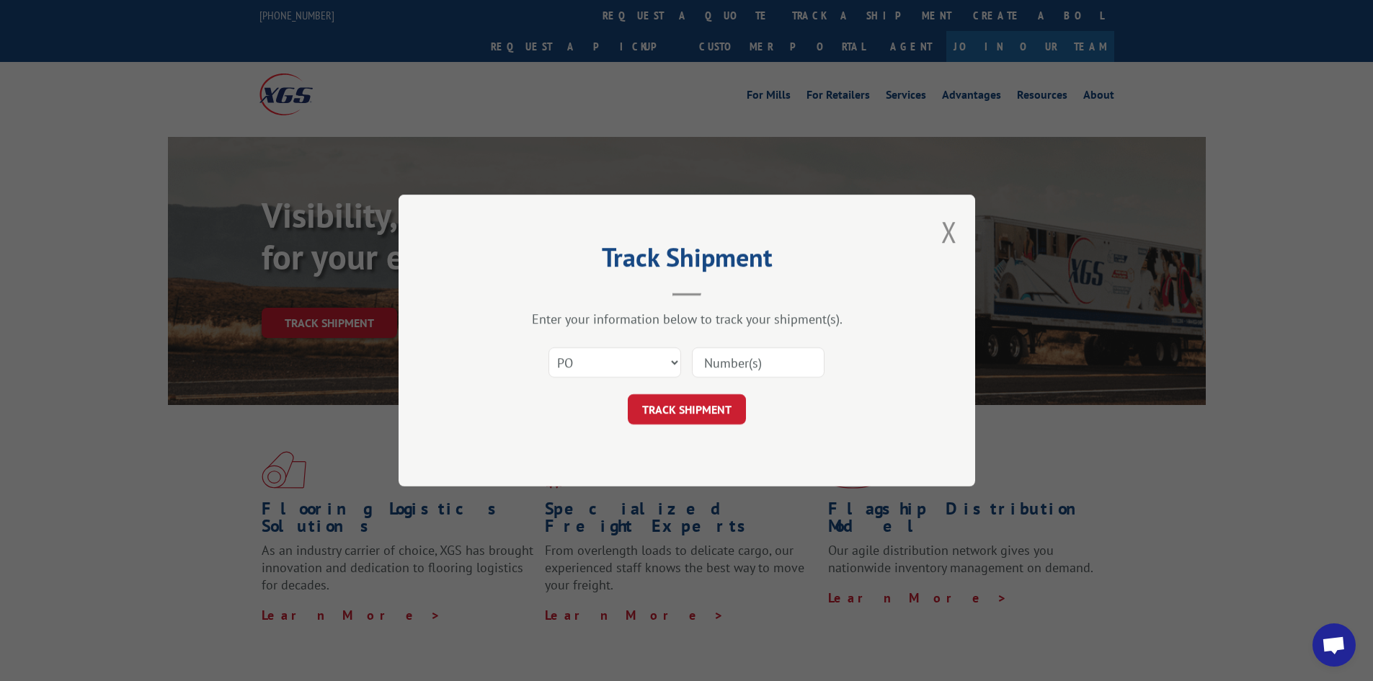
click at [743, 352] on input at bounding box center [758, 362] width 133 height 30
paste input "17695761"
type input "17695761"
click at [692, 416] on button "TRACK SHIPMENT" at bounding box center [687, 409] width 118 height 30
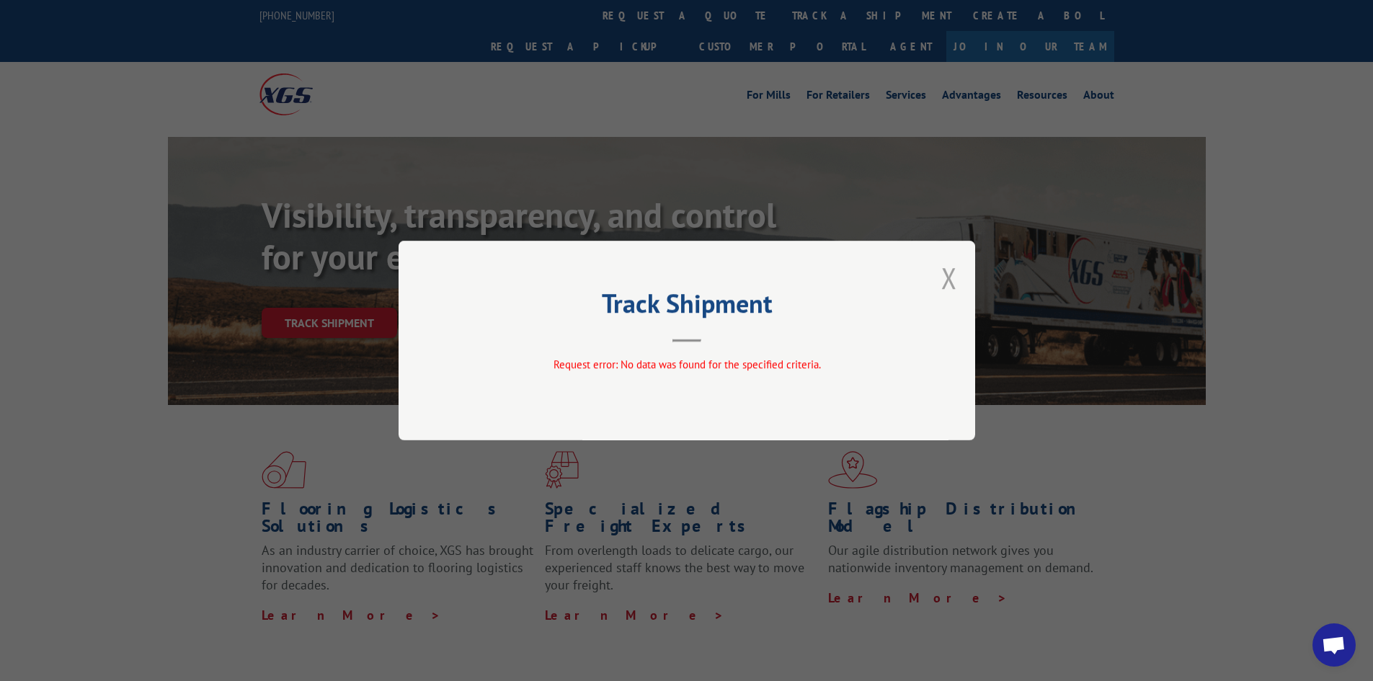
click at [947, 277] on button "Close modal" at bounding box center [949, 278] width 16 height 38
